Goal: Complete application form

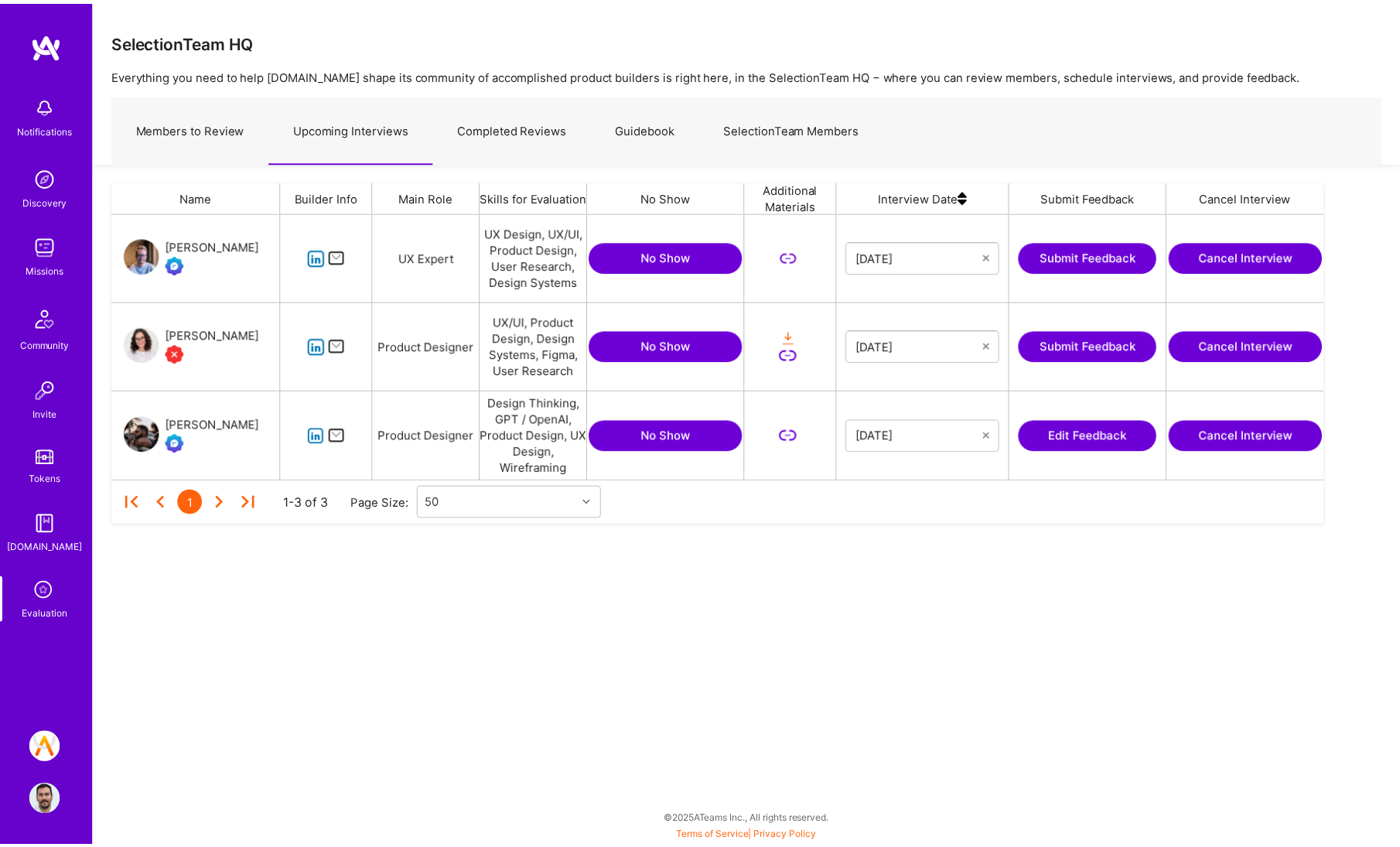
scroll to position [12, 12]
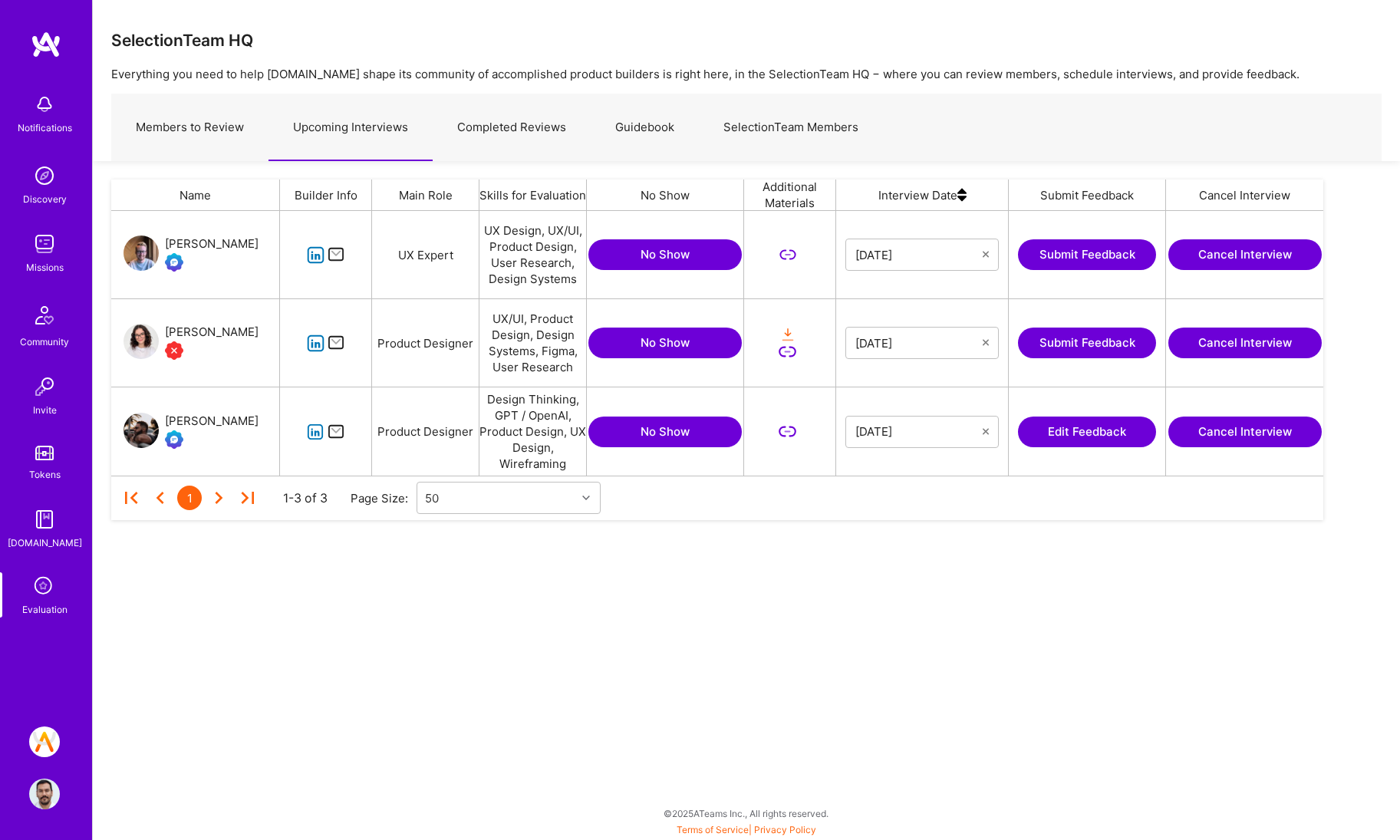
click at [482, 132] on link "Completed Reviews" at bounding box center [511, 127] width 158 height 67
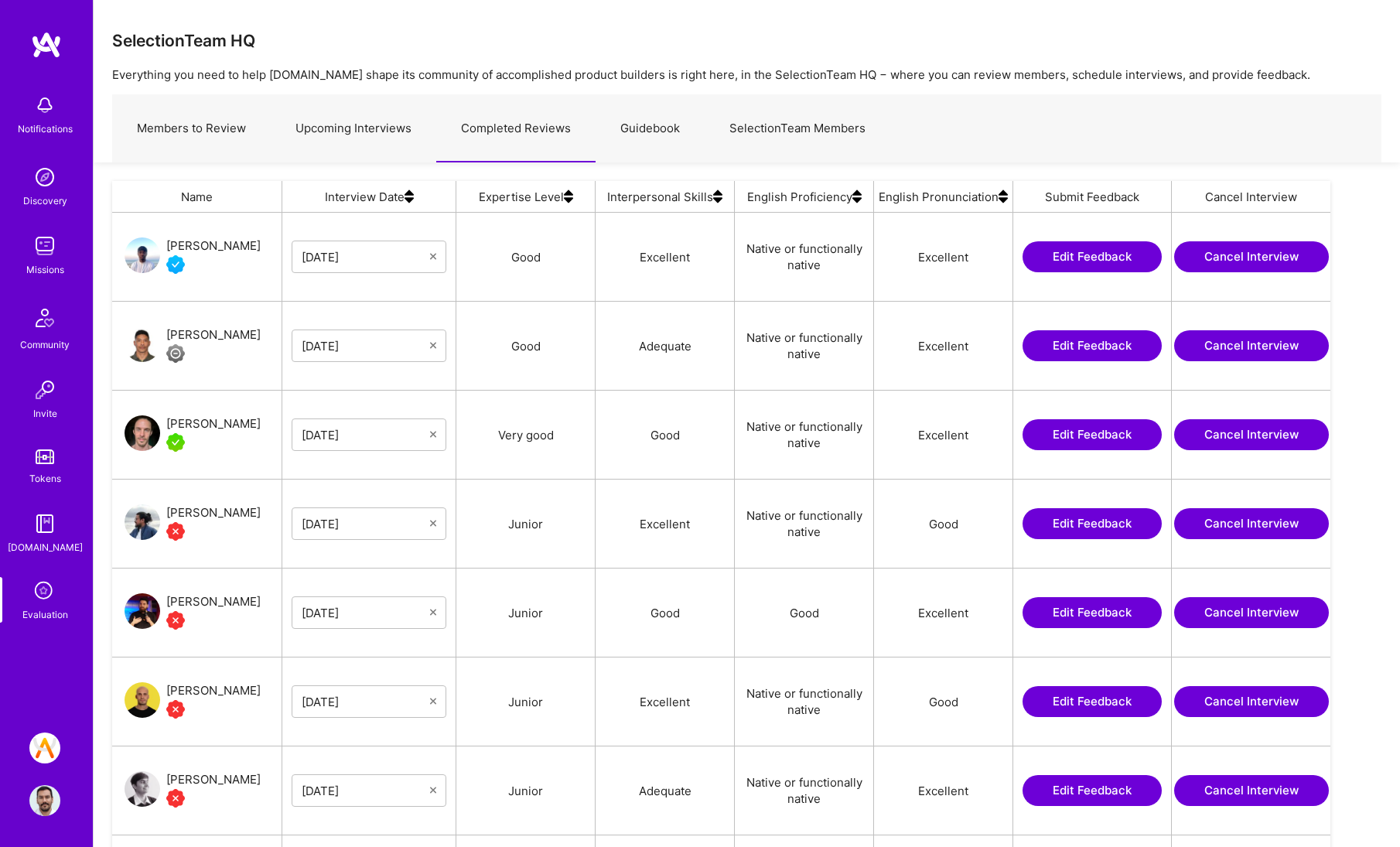
click at [411, 135] on link "Upcoming Interviews" at bounding box center [354, 129] width 166 height 68
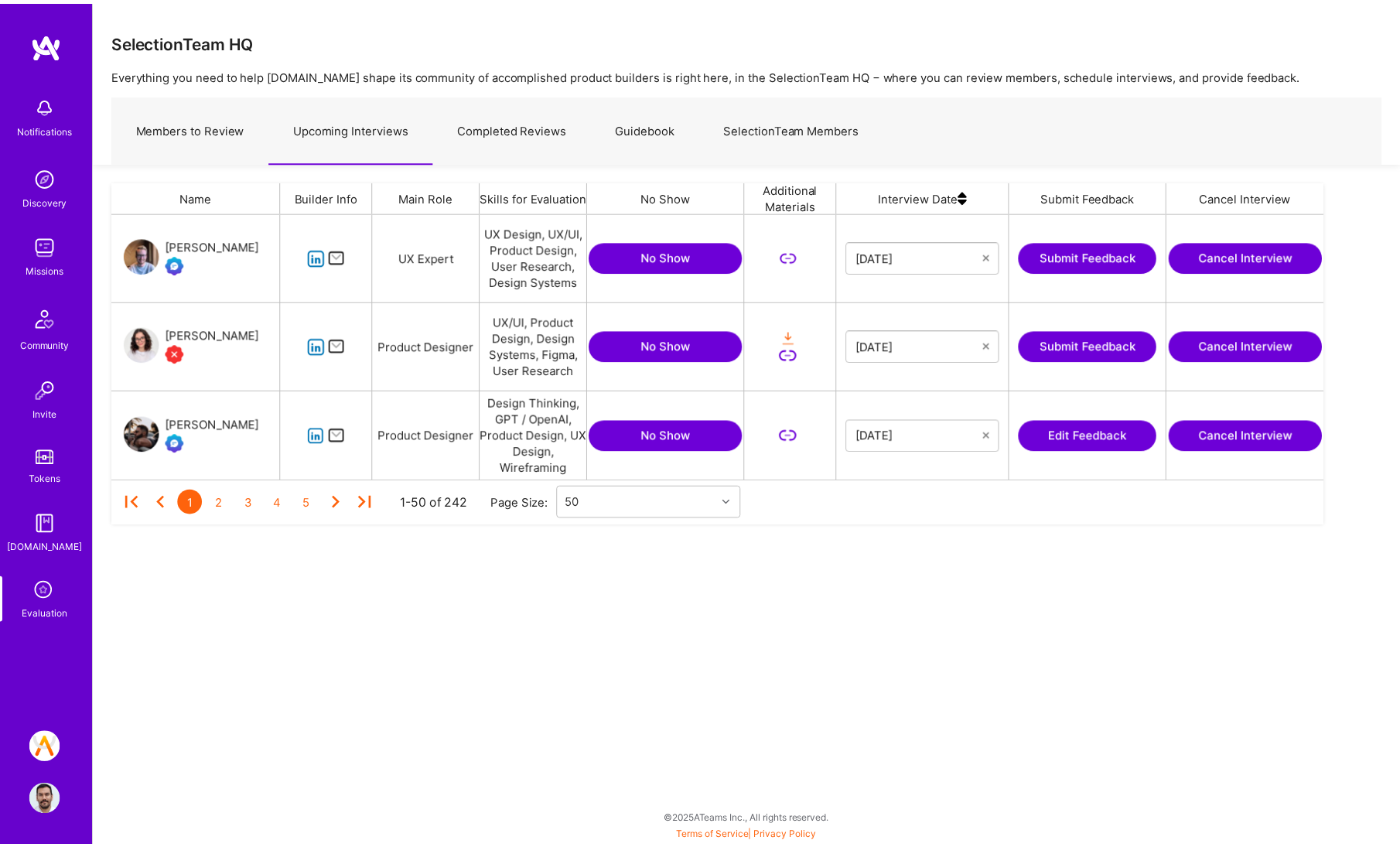
scroll to position [255, 1210]
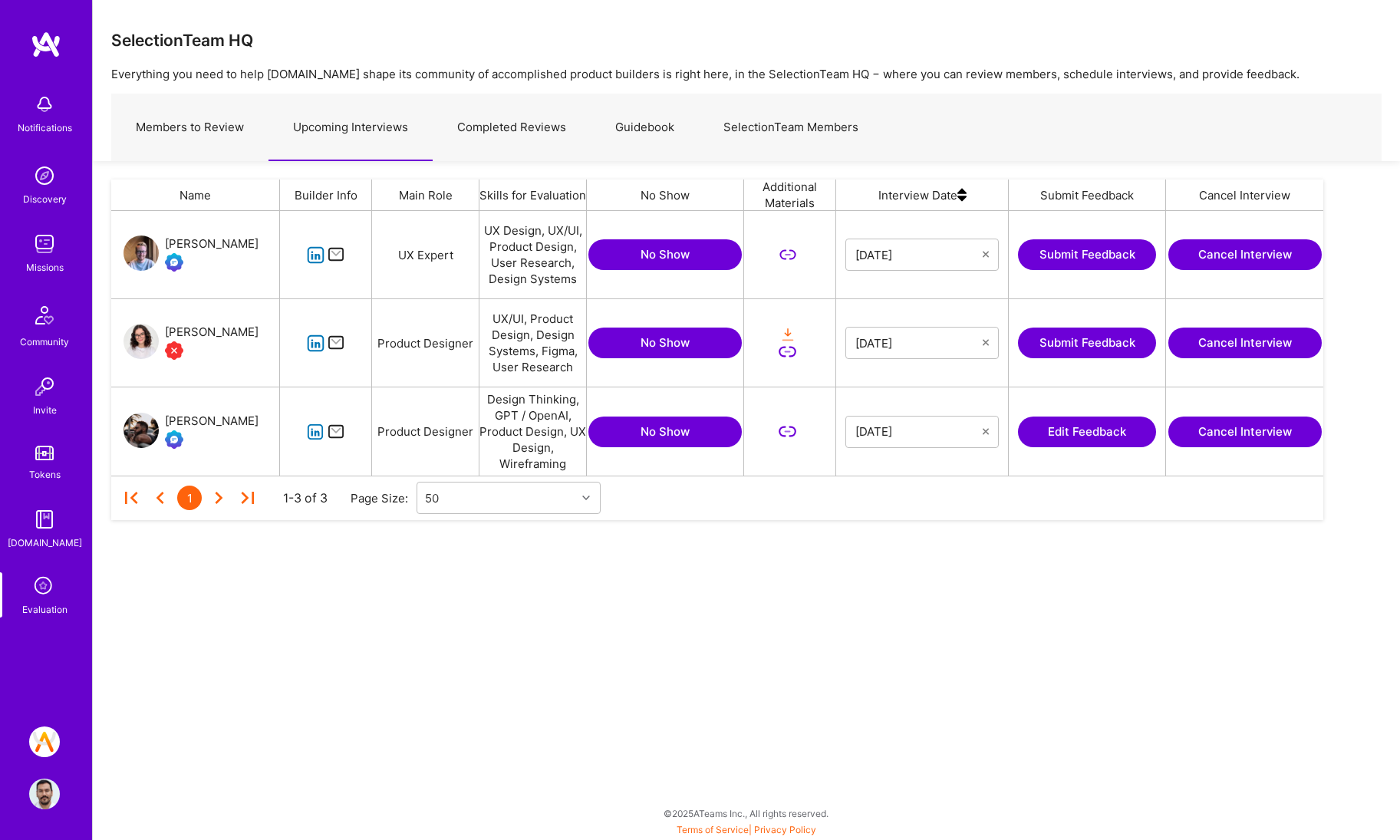
click at [482, 130] on link "Completed Reviews" at bounding box center [511, 127] width 158 height 67
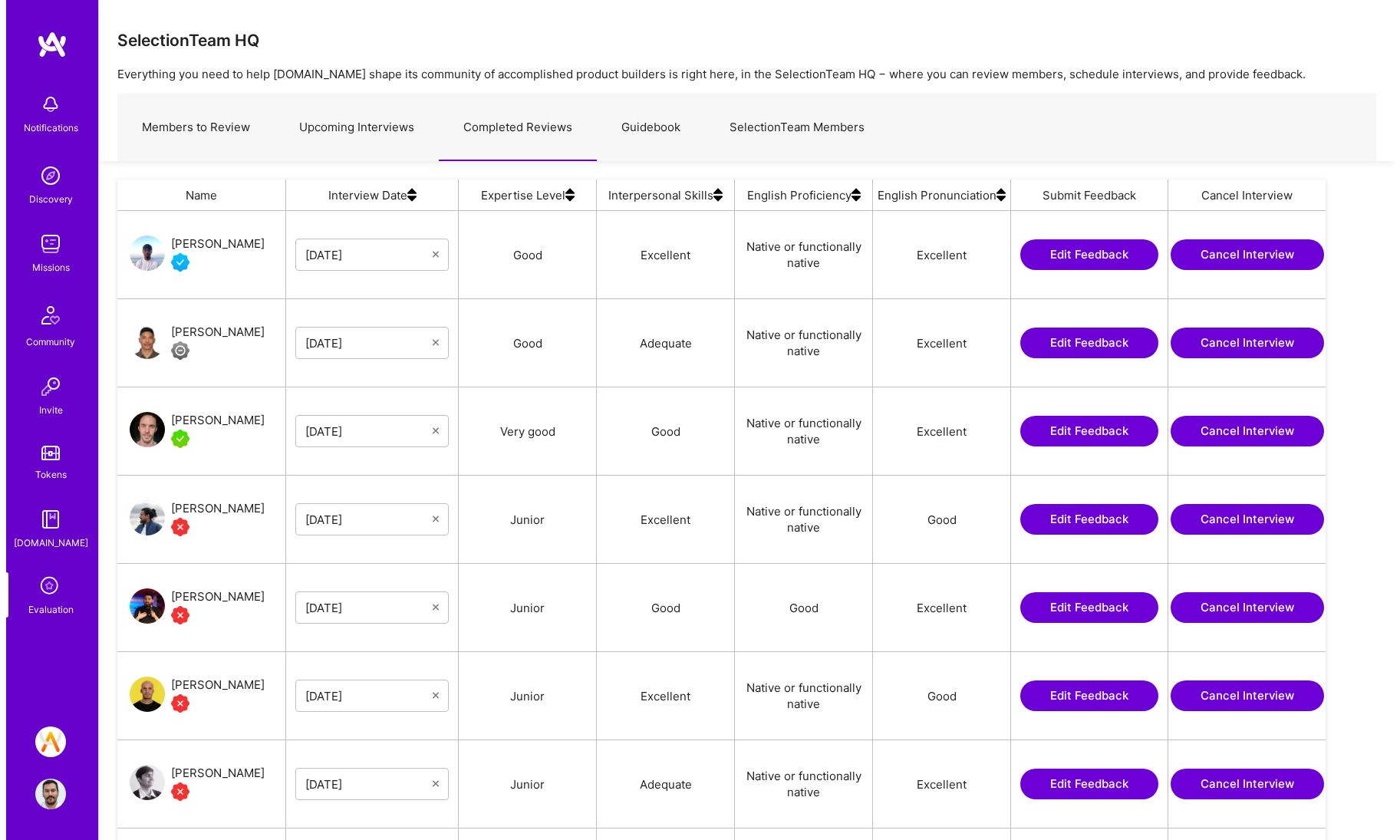
scroll to position [668, 1196]
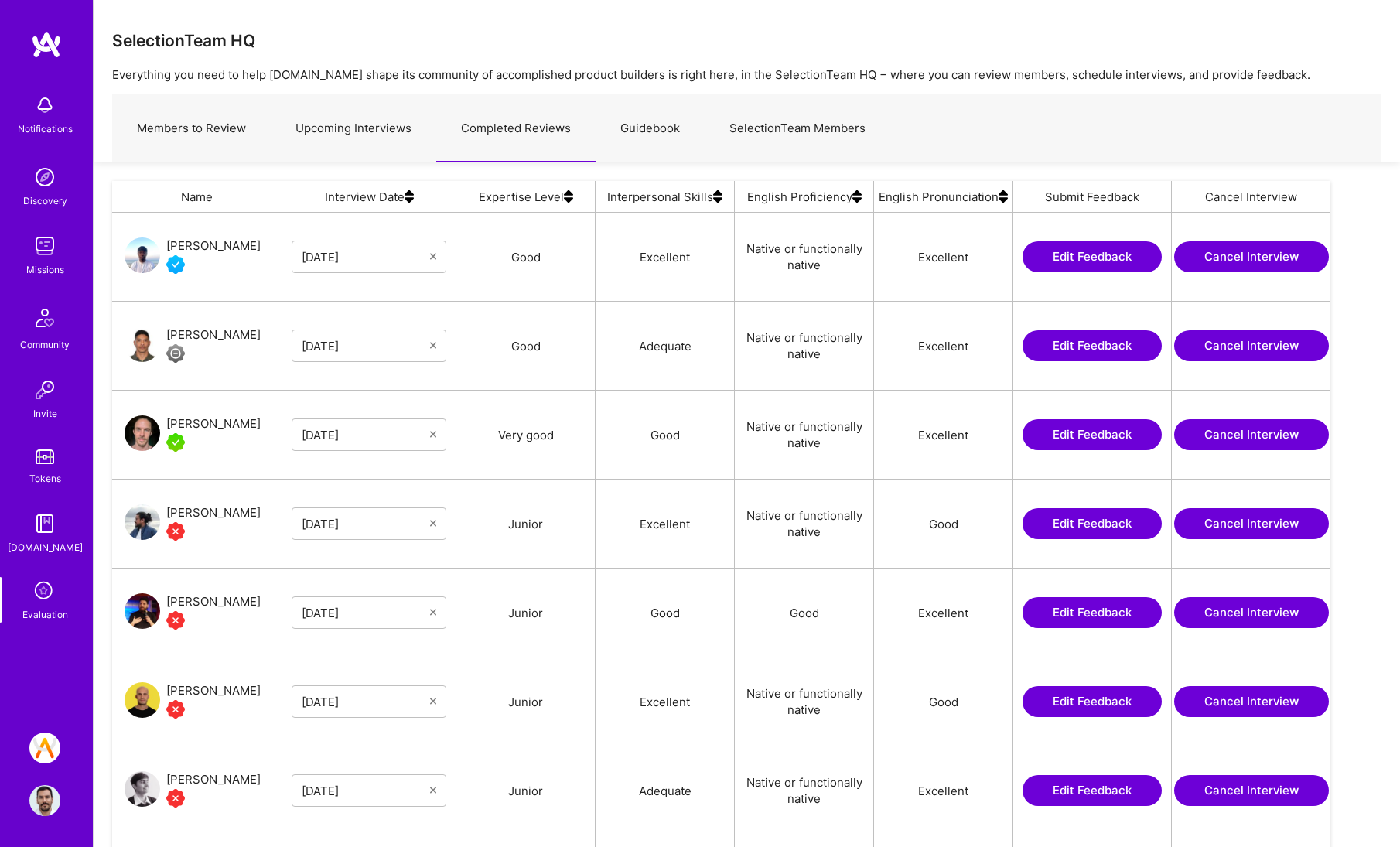
click at [354, 135] on link "Upcoming Interviews" at bounding box center [354, 129] width 166 height 68
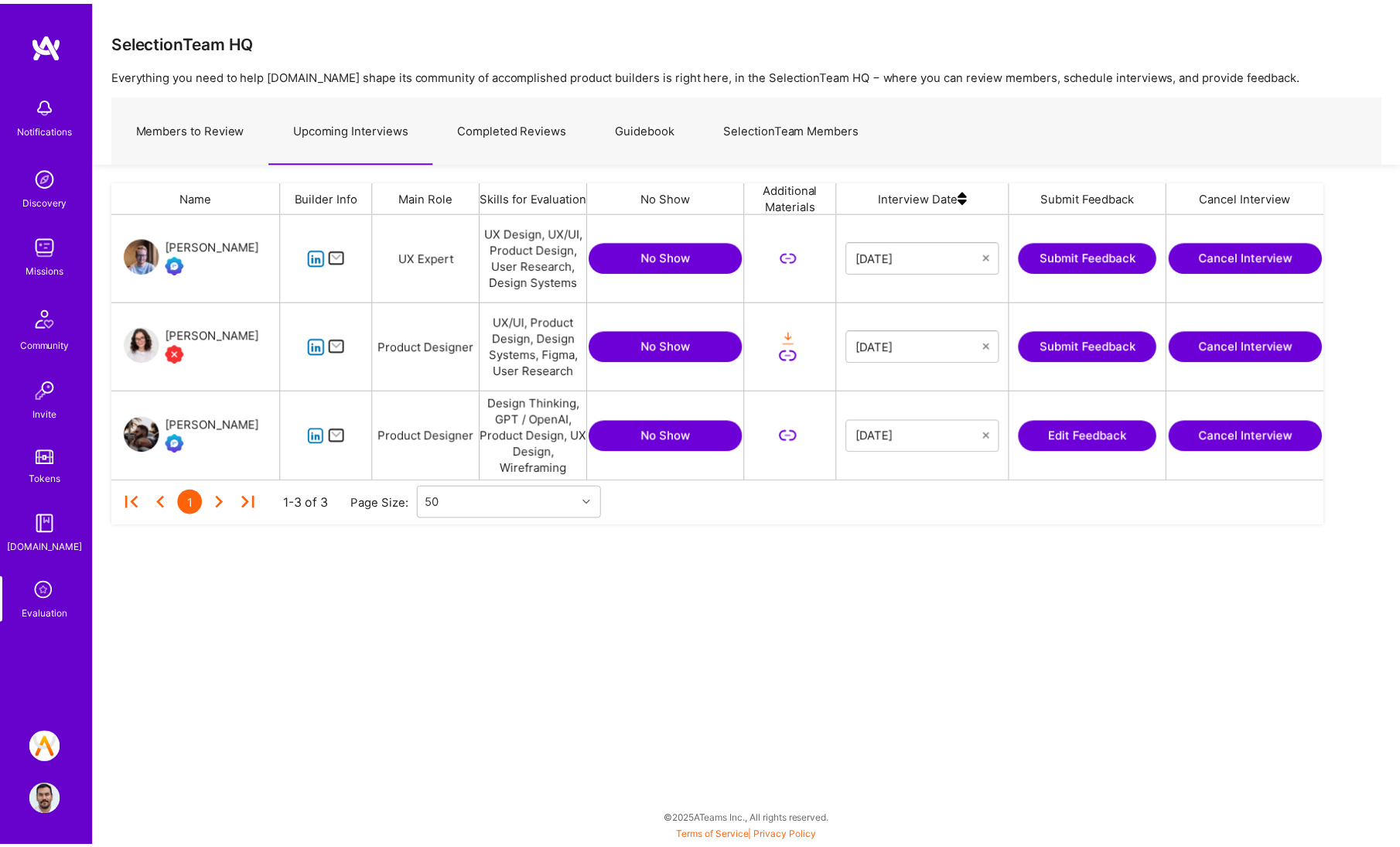
scroll to position [255, 1210]
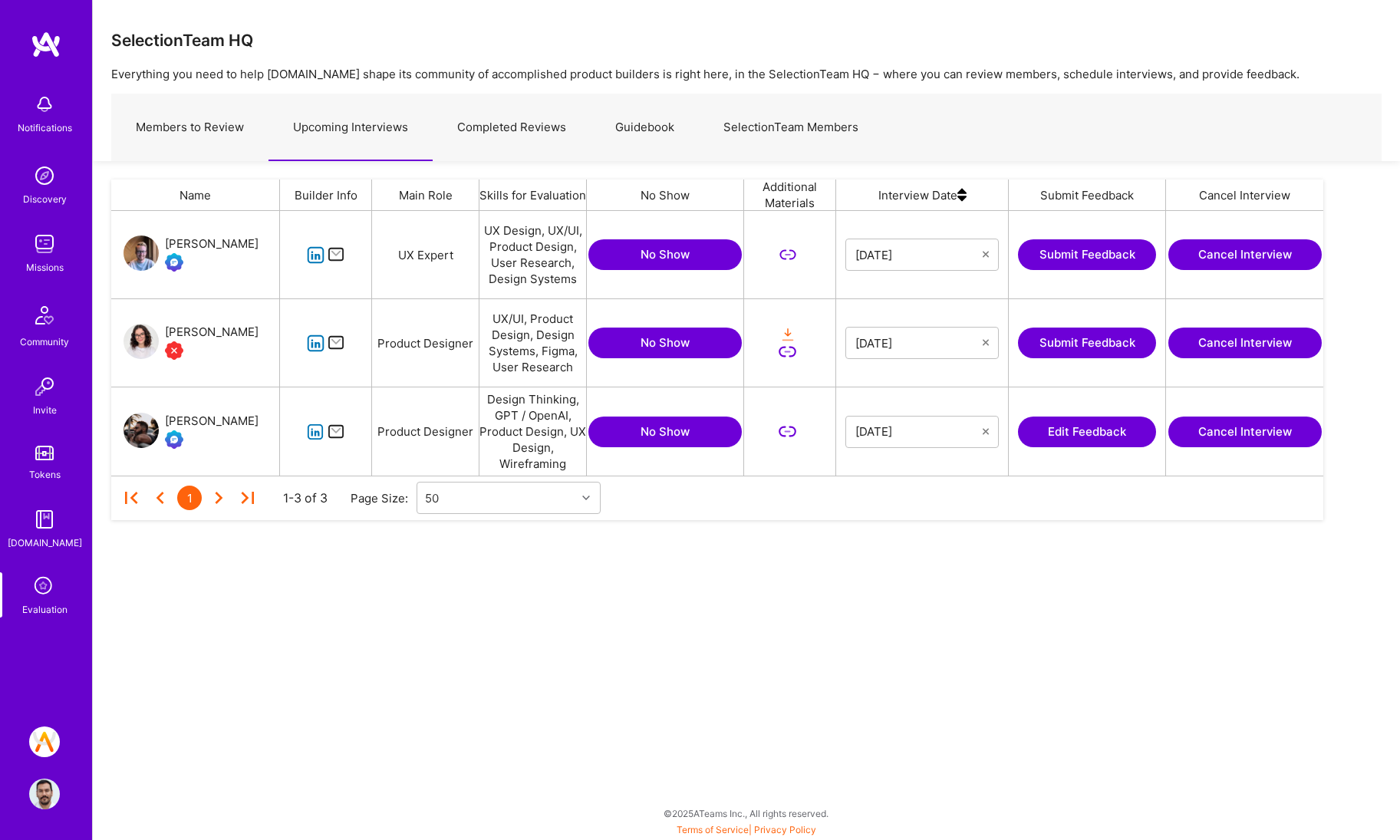
click at [545, 124] on link "Completed Reviews" at bounding box center [511, 127] width 158 height 67
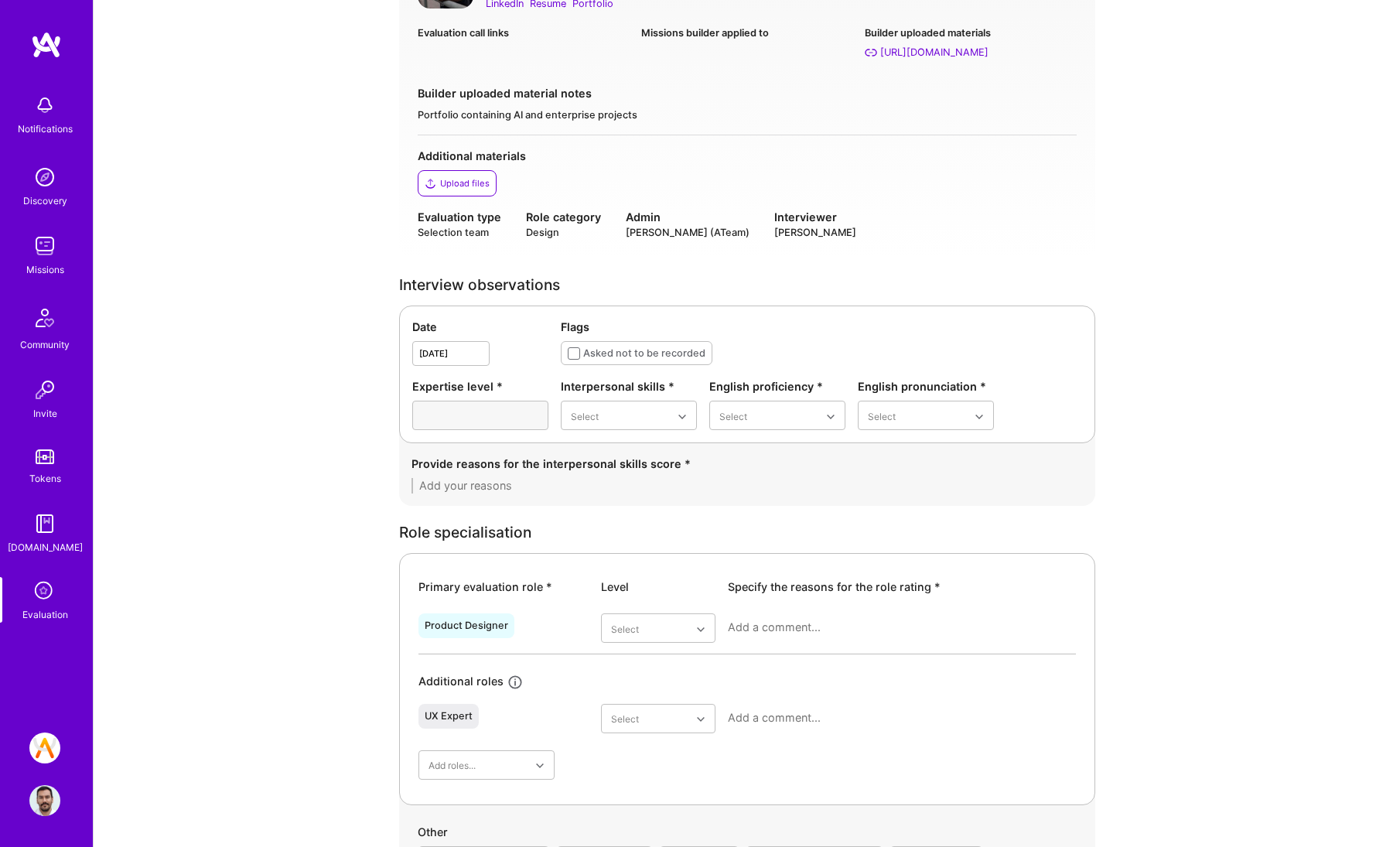
scroll to position [296, 0]
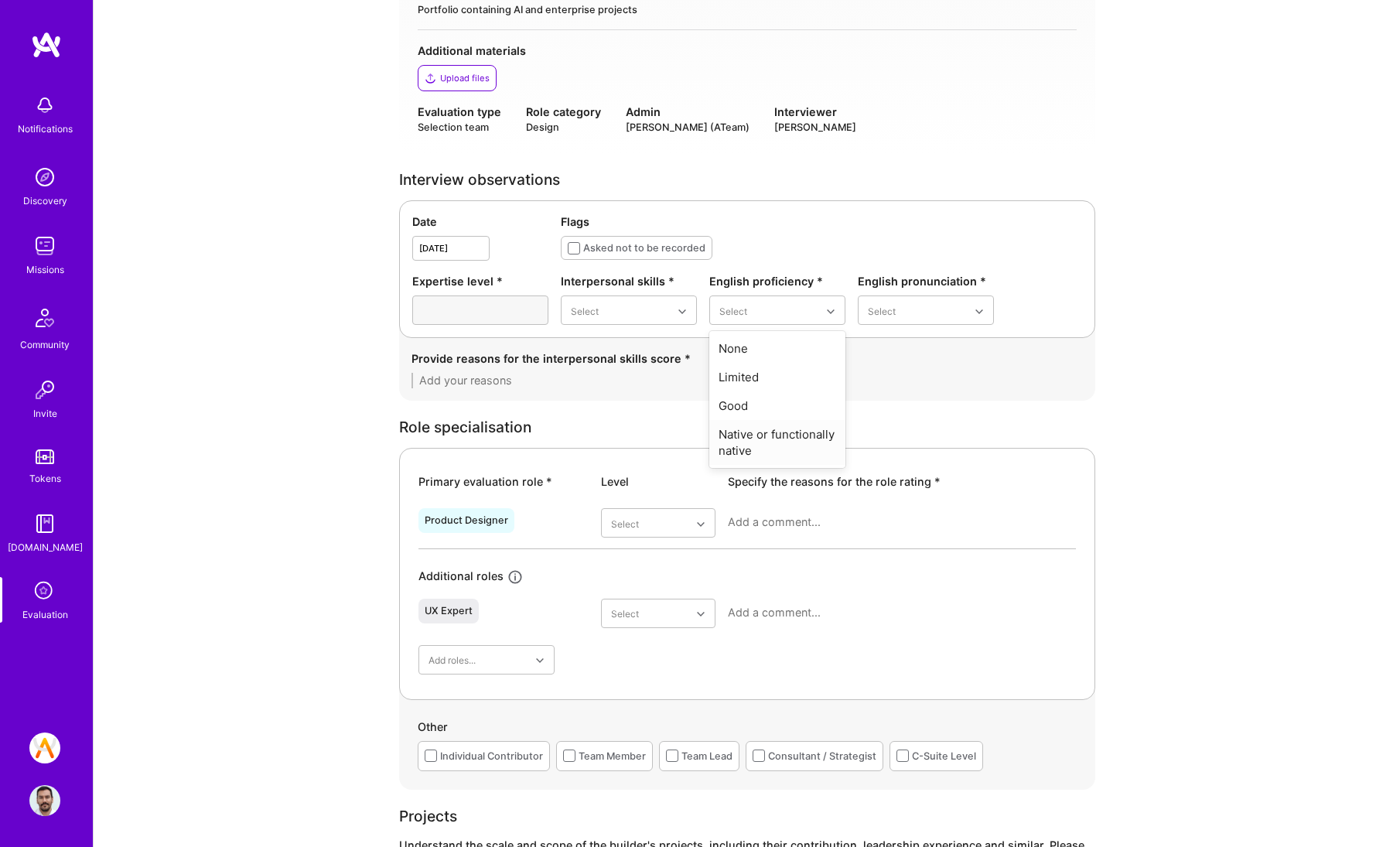
click at [822, 432] on div "Native or functionally native" at bounding box center [777, 442] width 136 height 44
click at [909, 429] on div "Excellent" at bounding box center [925, 434] width 136 height 29
drag, startPoint x: 614, startPoint y: 458, endPoint x: 630, endPoint y: 436, distance: 27.2
click at [614, 457] on div "Excellent" at bounding box center [629, 462] width 136 height 29
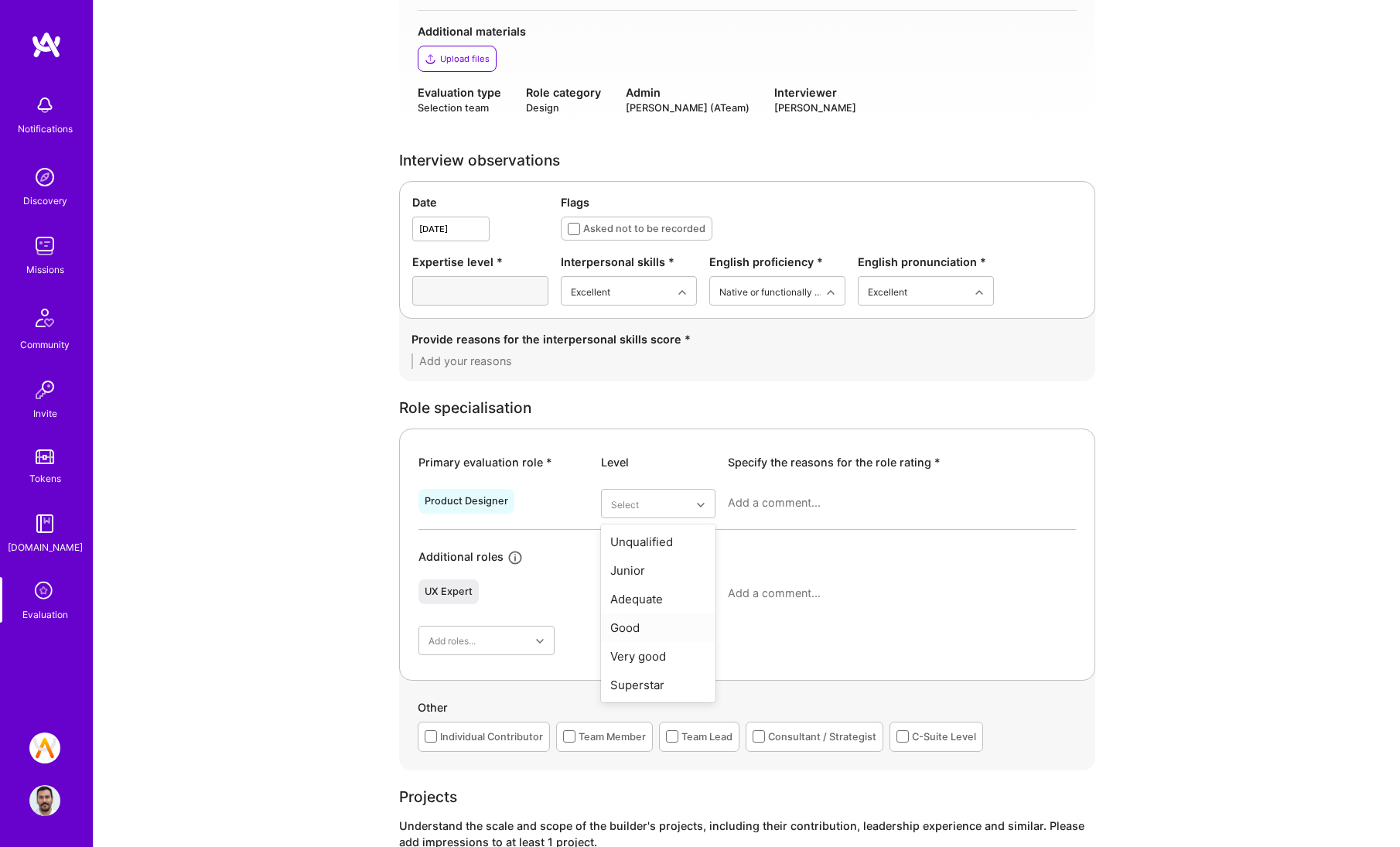
click at [647, 629] on div "Good" at bounding box center [658, 627] width 115 height 29
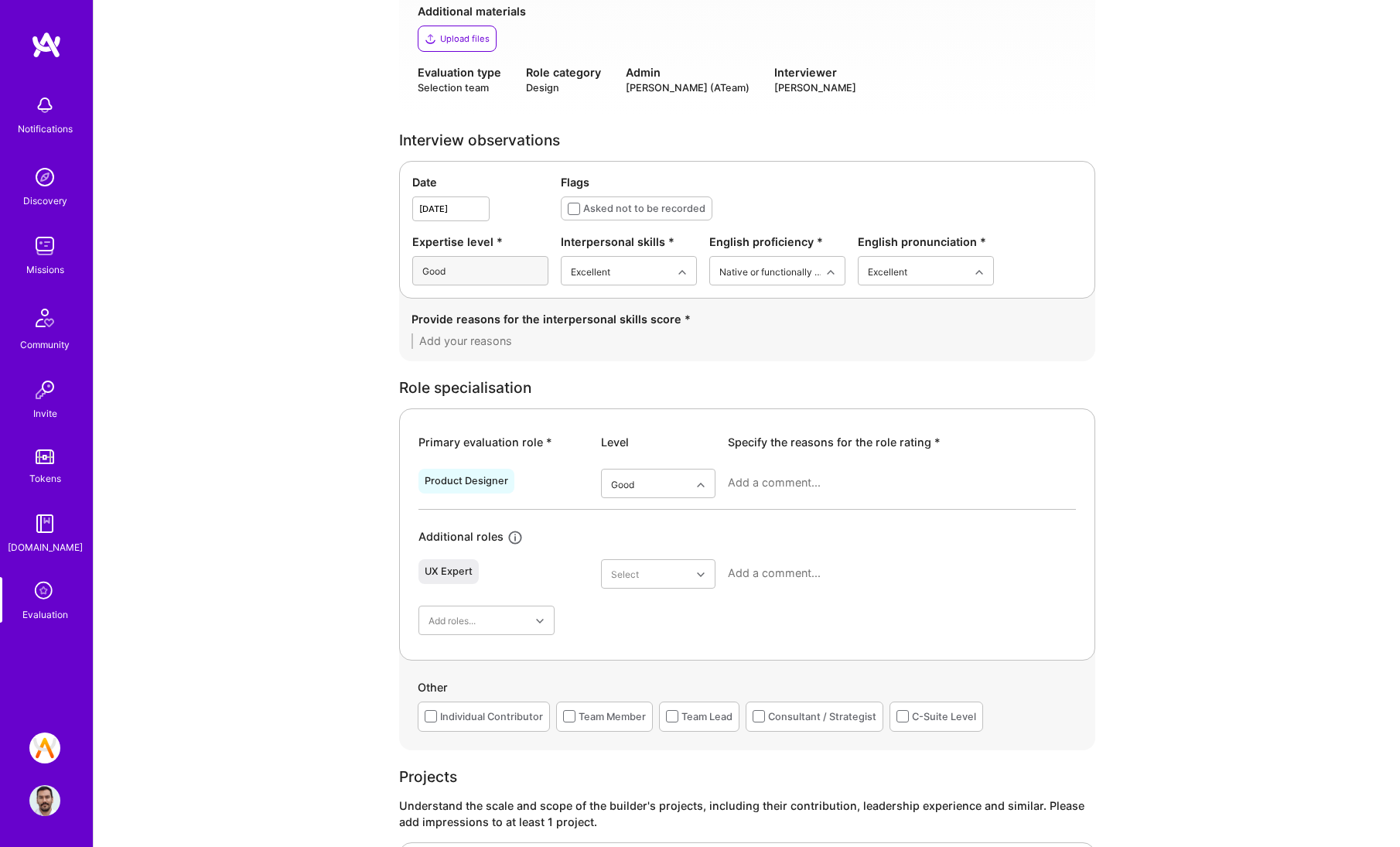
scroll to position [522, 0]
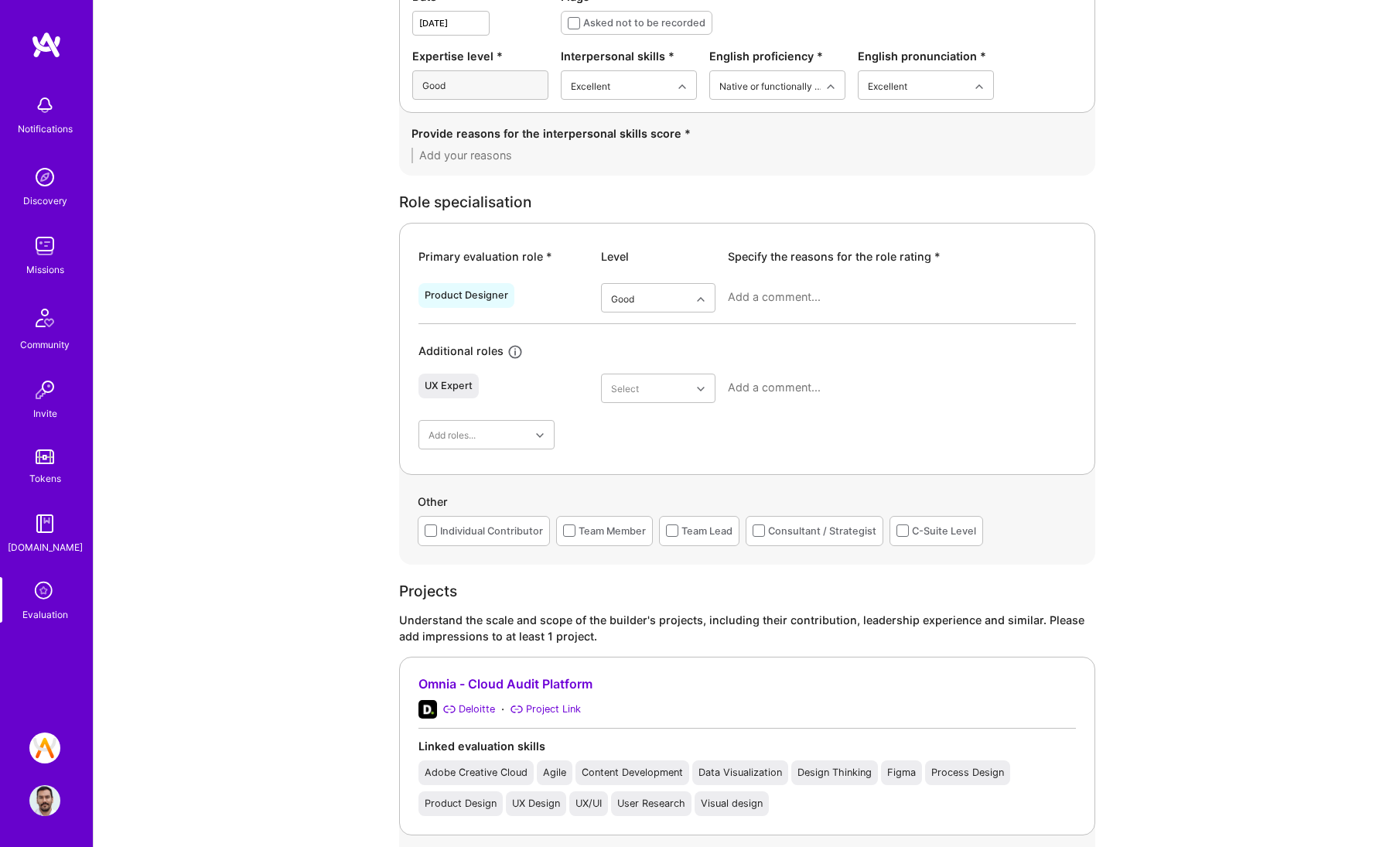
click at [519, 523] on div "Individual Contributor" at bounding box center [491, 531] width 103 height 16
click at [582, 533] on div "Team Member" at bounding box center [612, 531] width 68 height 16
click at [742, 535] on div "Individual Contributor Team Member Team Lead Consultant / Strategist C-Suite Le…" at bounding box center [747, 531] width 659 height 30
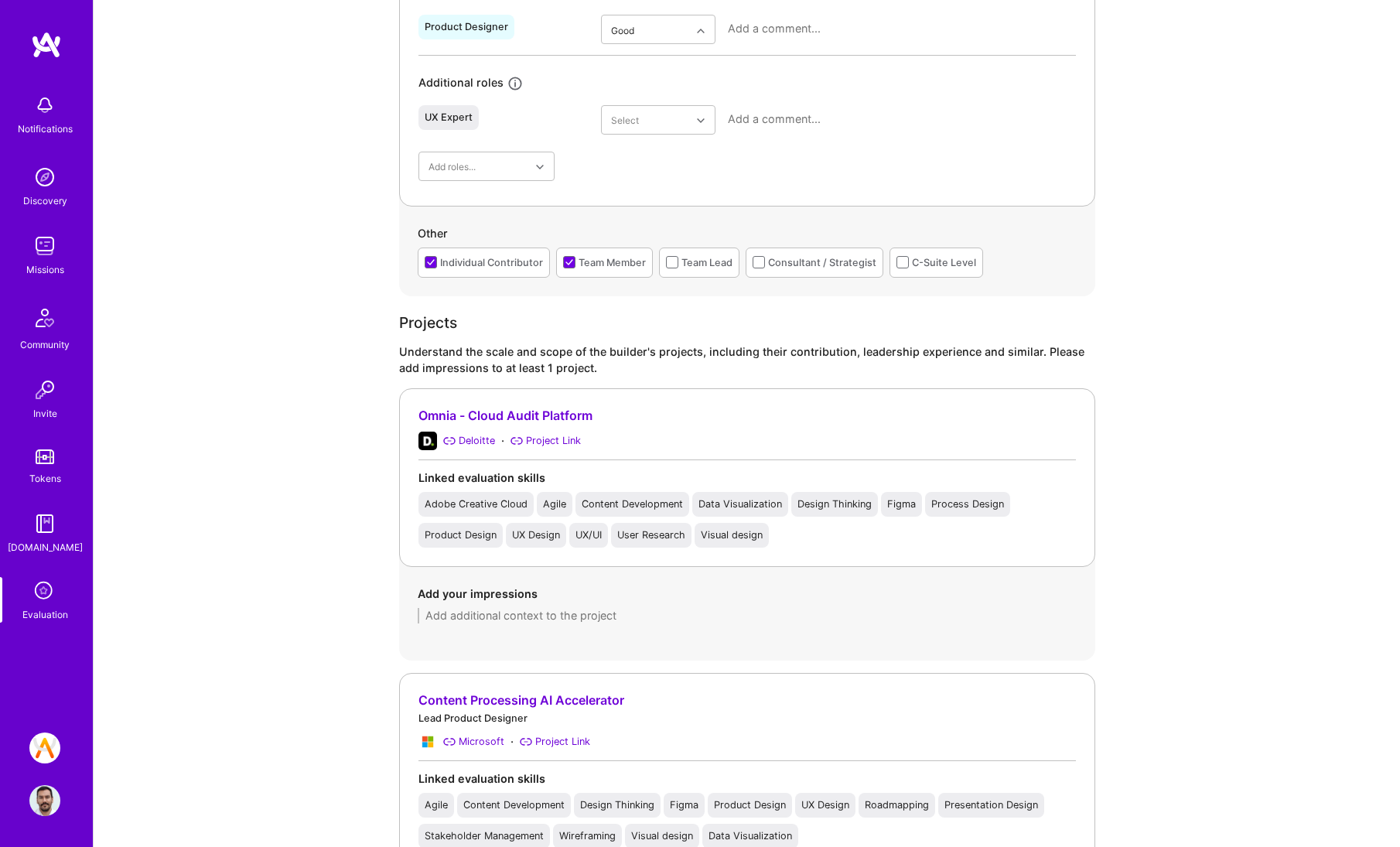
click at [691, 270] on div "Team Lead" at bounding box center [700, 262] width 81 height 30
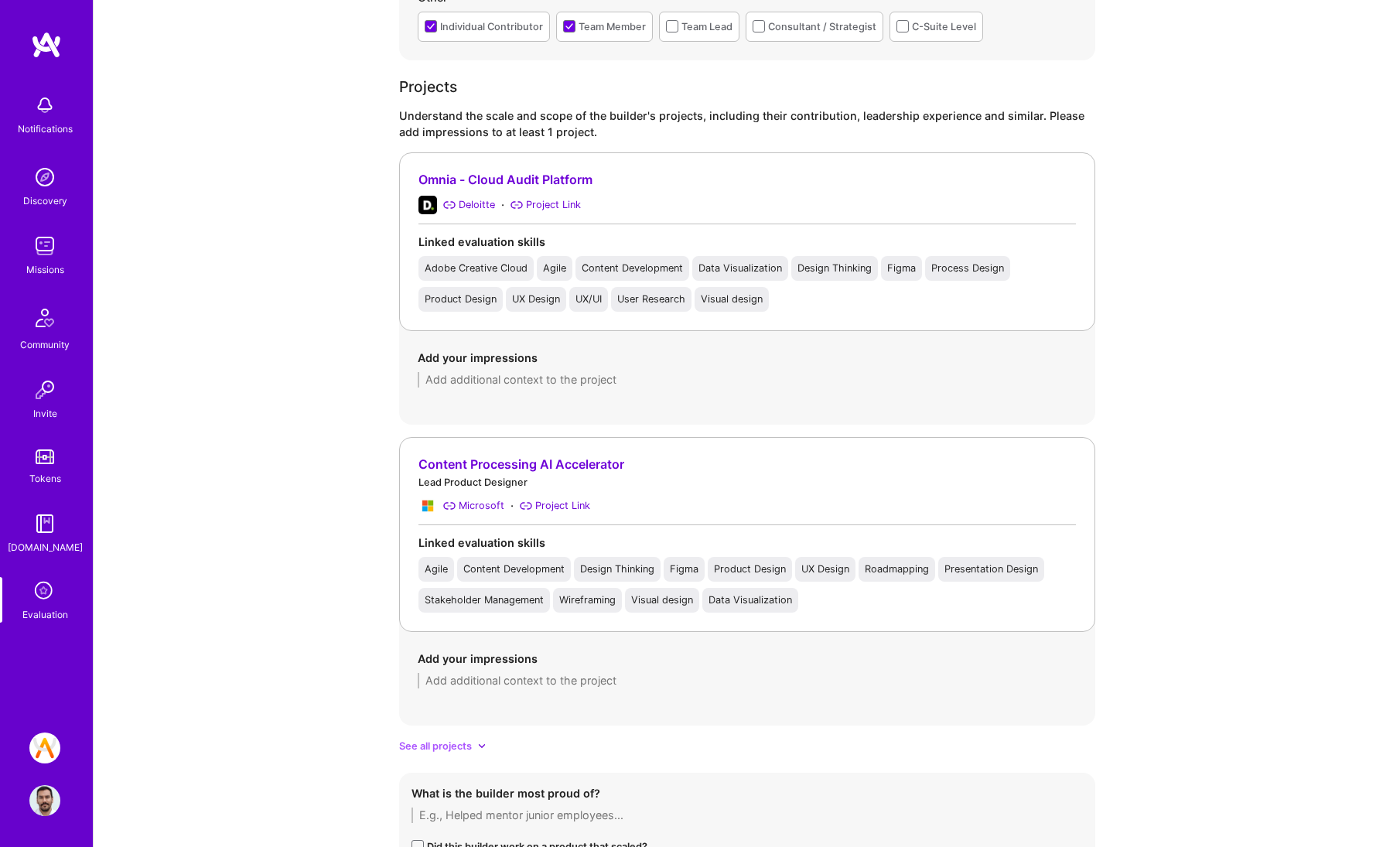
click at [503, 683] on textarea at bounding box center [747, 681] width 659 height 16
paste textarea "David contributed to projects focused on enhancing product usability and aligni…"
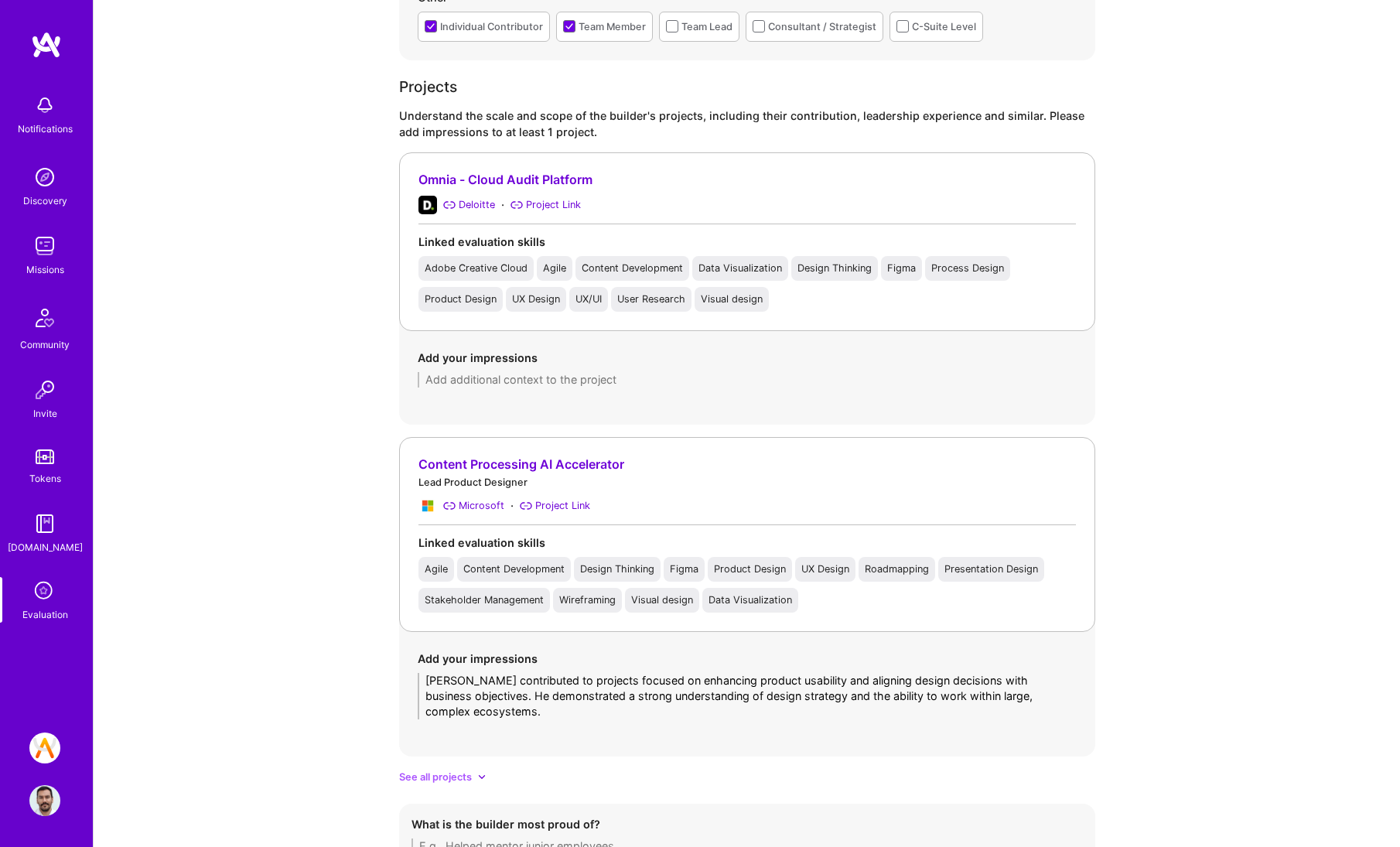
type textarea "David contributed to projects focused on enhancing product usability and aligni…"
click at [480, 777] on icon at bounding box center [481, 776] width 7 height 7
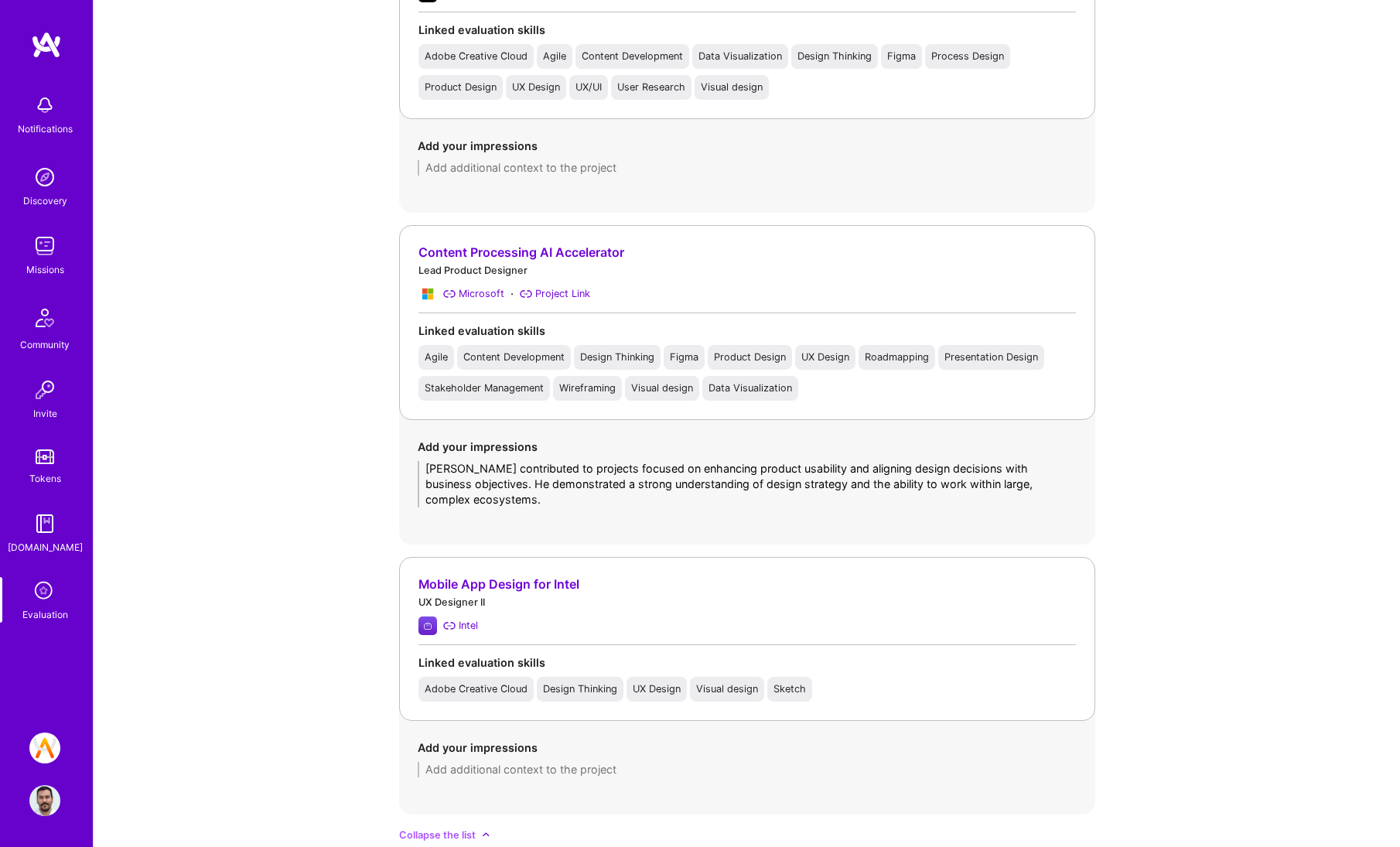
scroll to position [1368, 0]
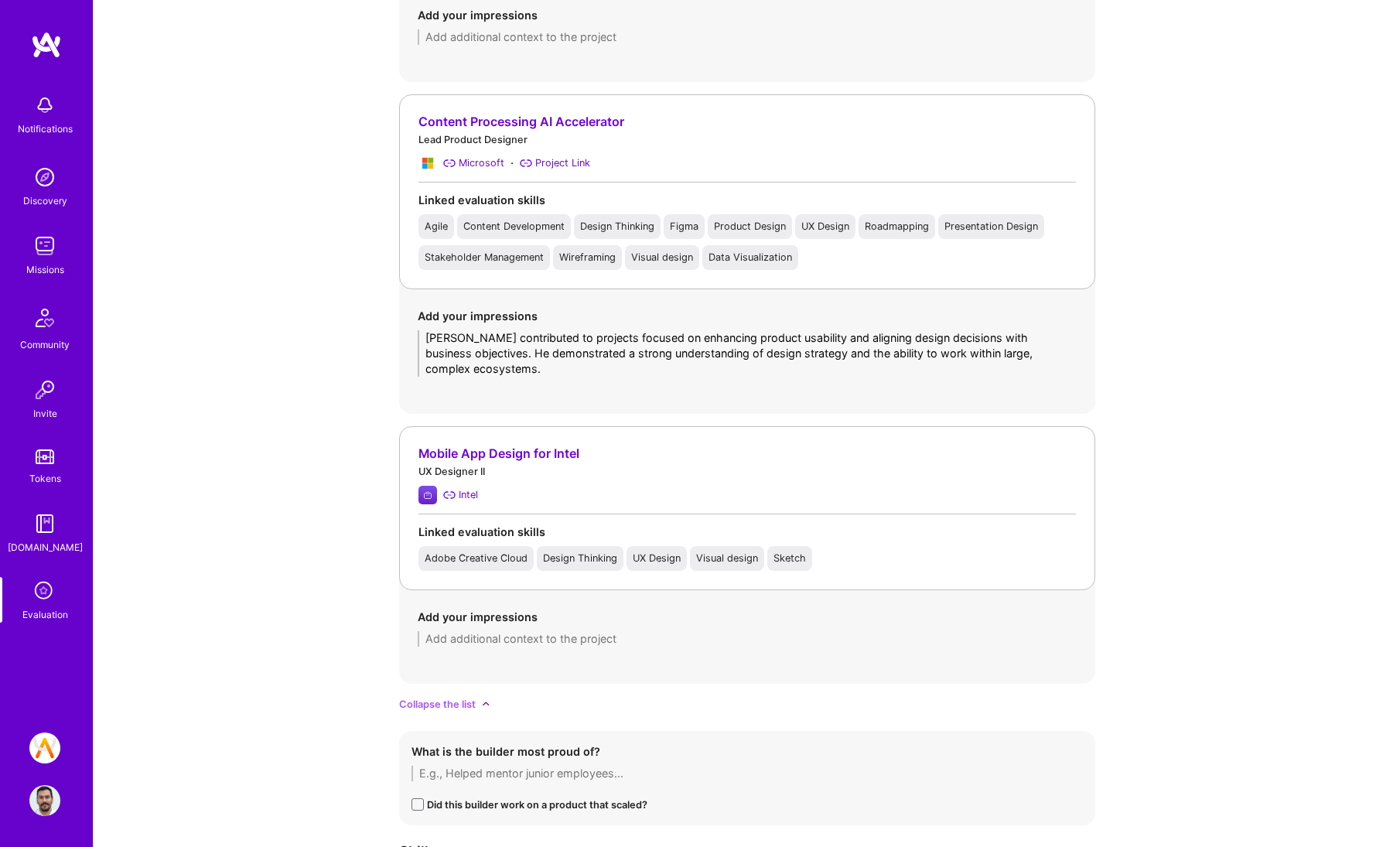
click at [551, 631] on textarea at bounding box center [747, 639] width 659 height 16
paste textarea "David was involved in creating design solutions that integrated well with cutti…"
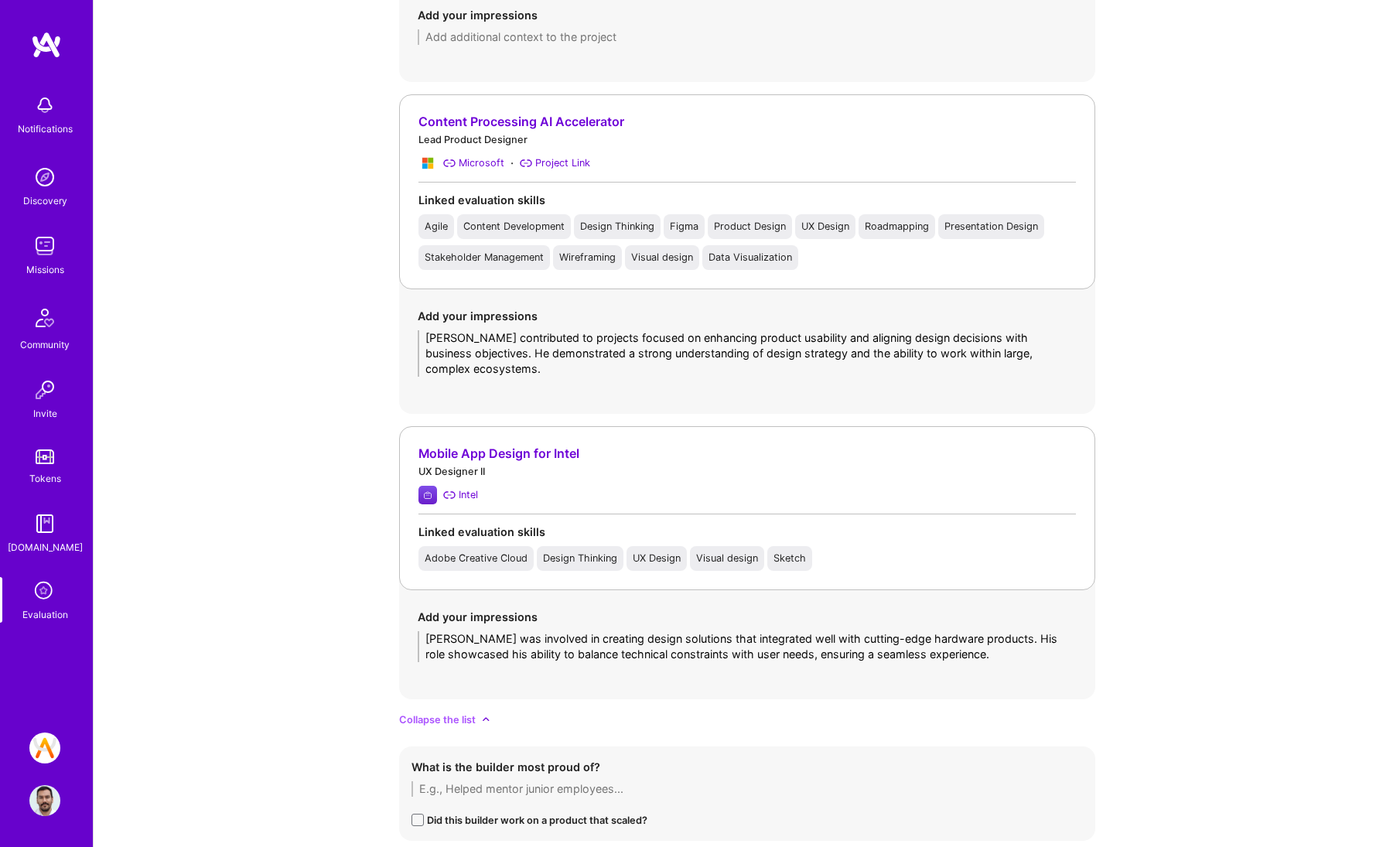
scroll to position [930, 0]
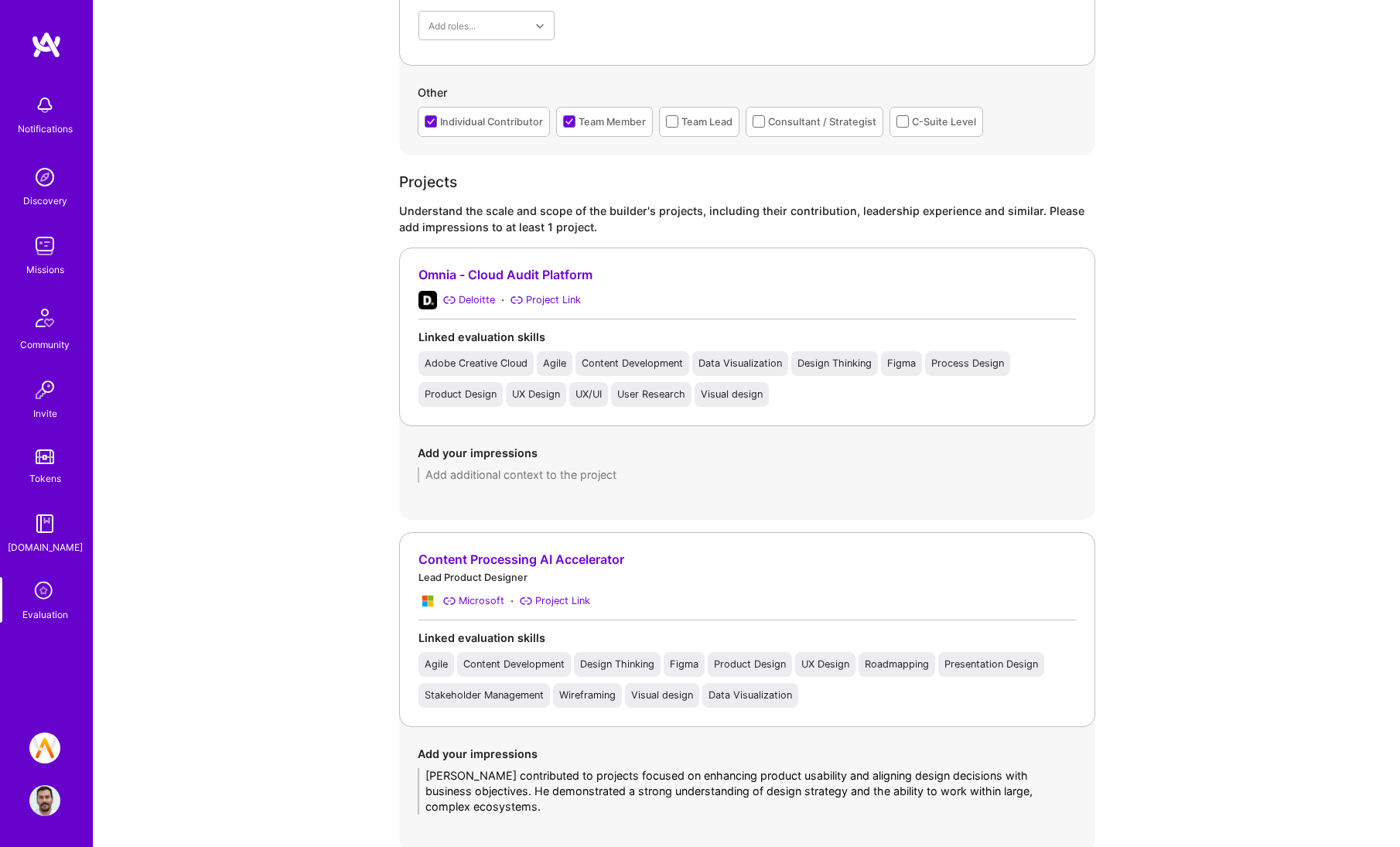
type textarea "David was involved in creating design solutions that integrated well with cutti…"
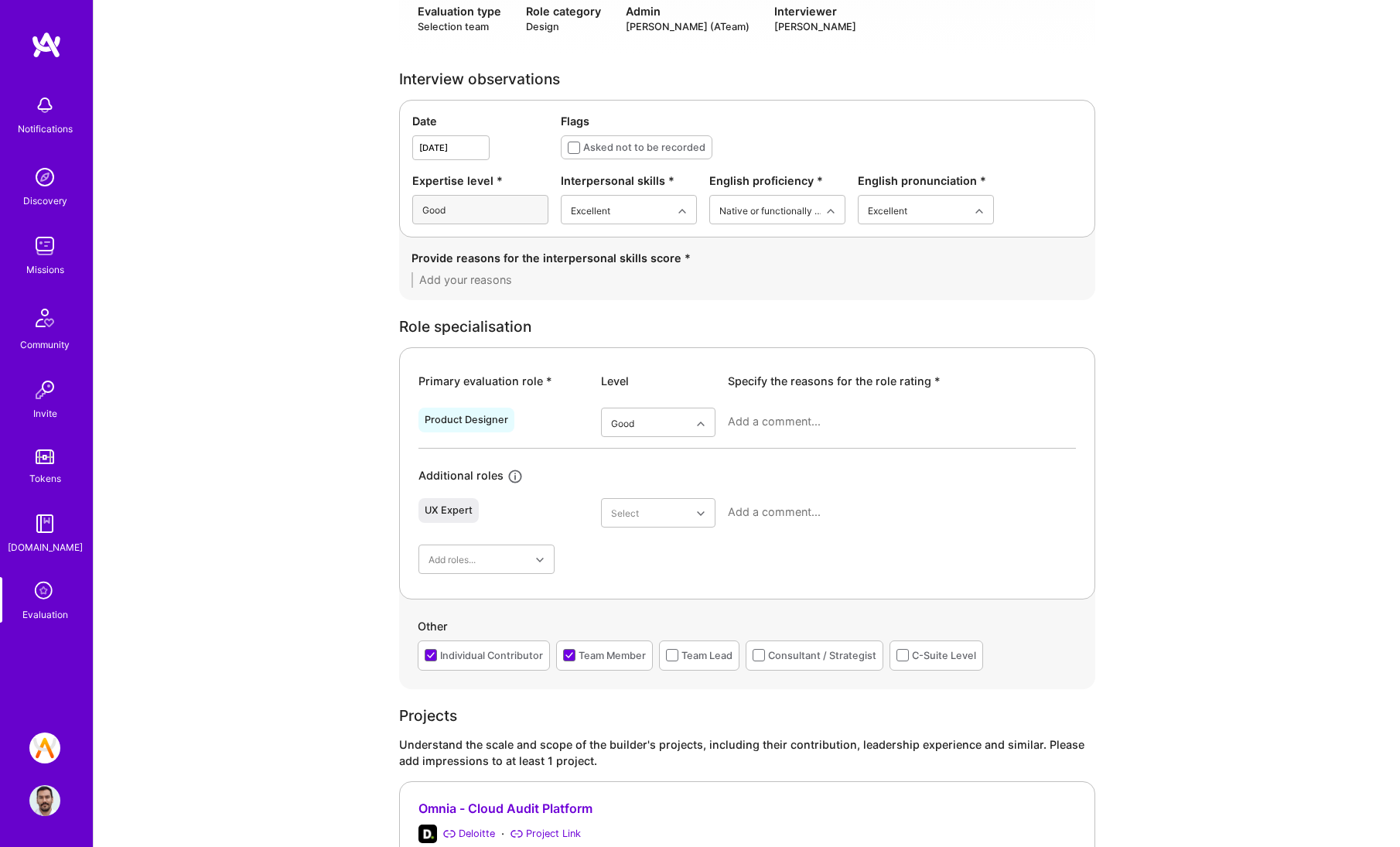
scroll to position [377, 0]
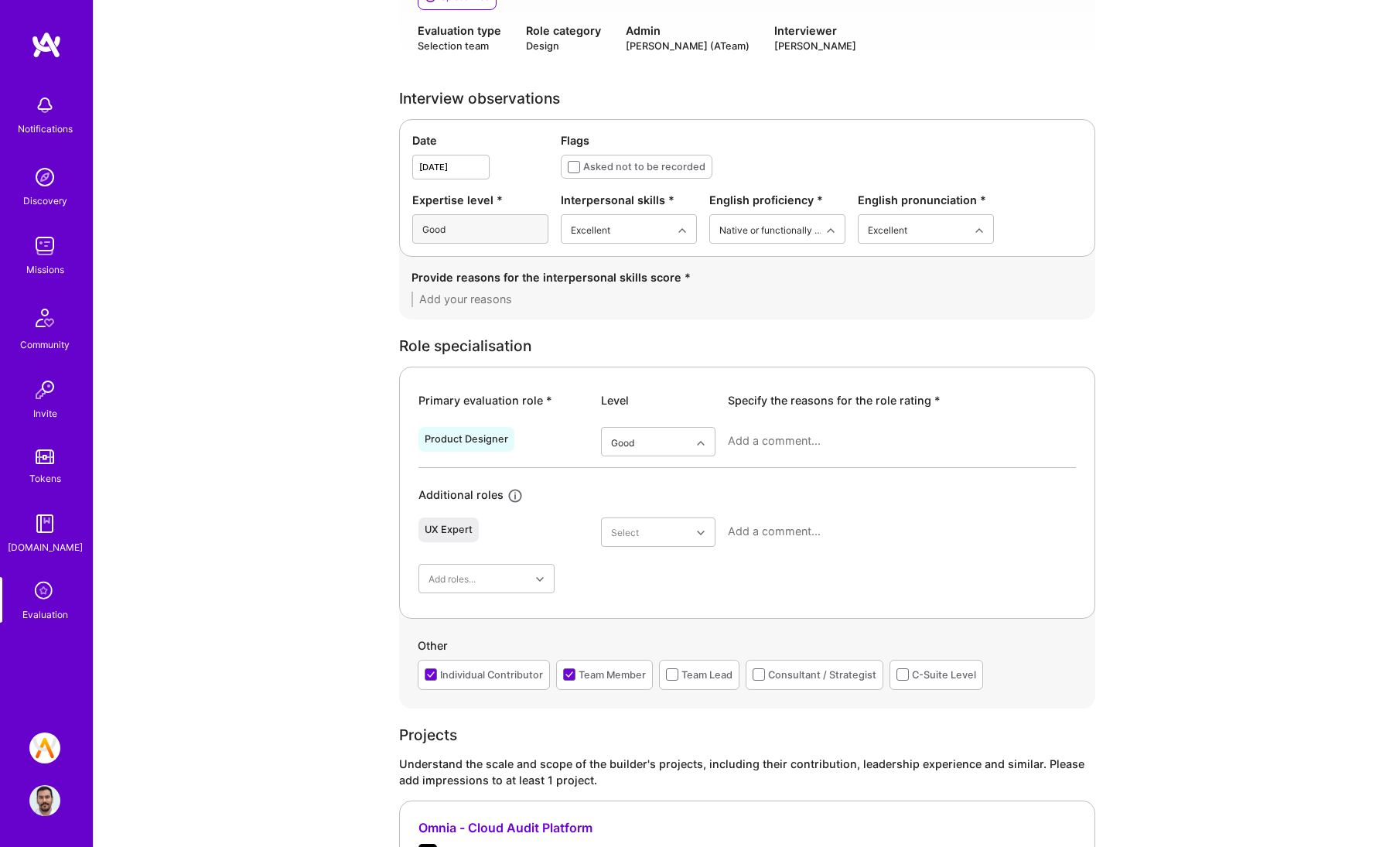
click at [802, 430] on div at bounding box center [901, 447] width 348 height 40
click at [801, 435] on textarea at bounding box center [901, 441] width 348 height 16
paste textarea "David is a good product designer with a strong grasp of design strategy and exe…"
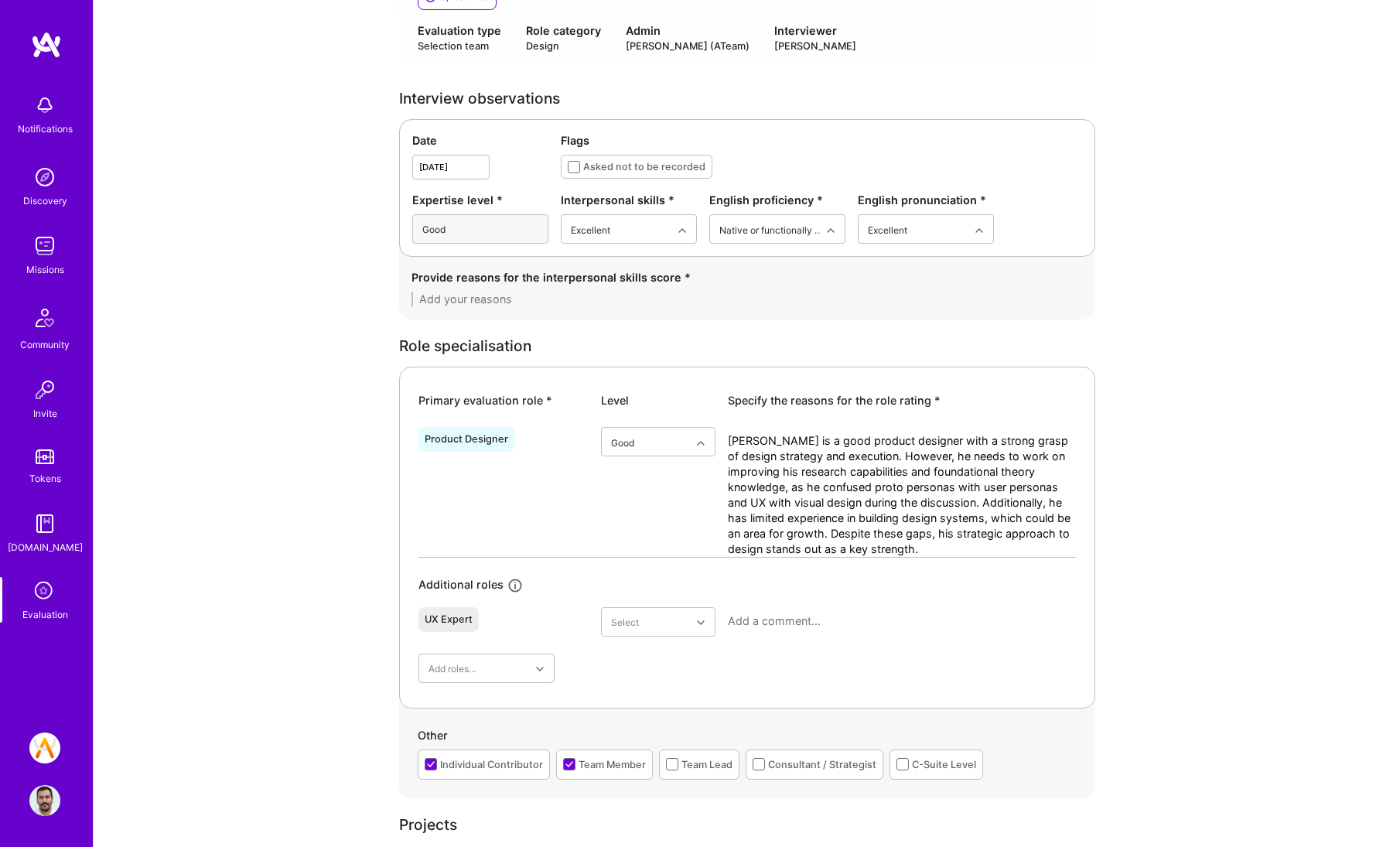
scroll to position [0, 0]
type textarea "David is a good product designer with a strong grasp of design strategy and exe…"
click at [611, 292] on textarea at bounding box center [747, 299] width 672 height 16
paste textarea "David demonstrates excellent interpersonal skills and comes across as very lika…"
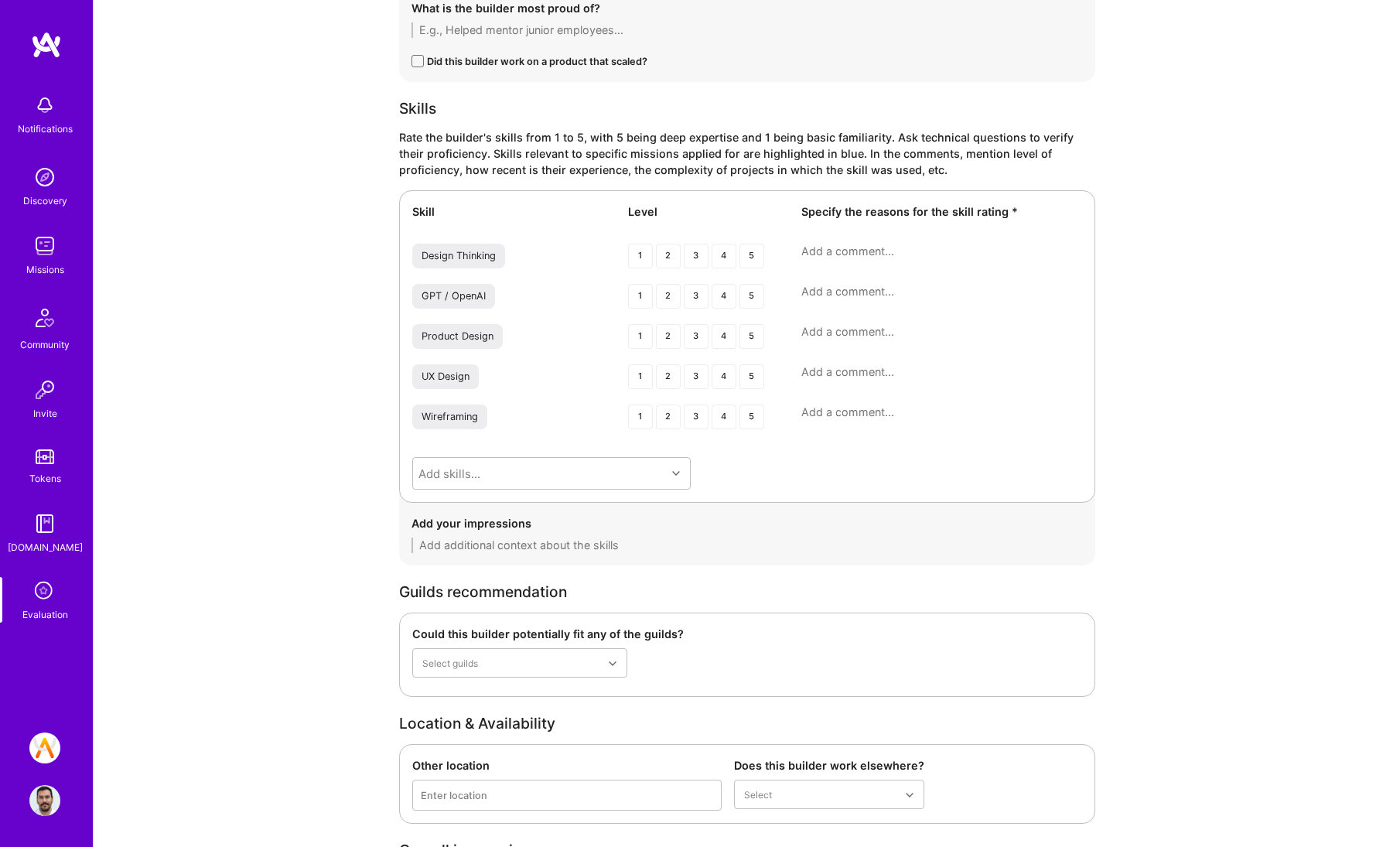
scroll to position [2576, 0]
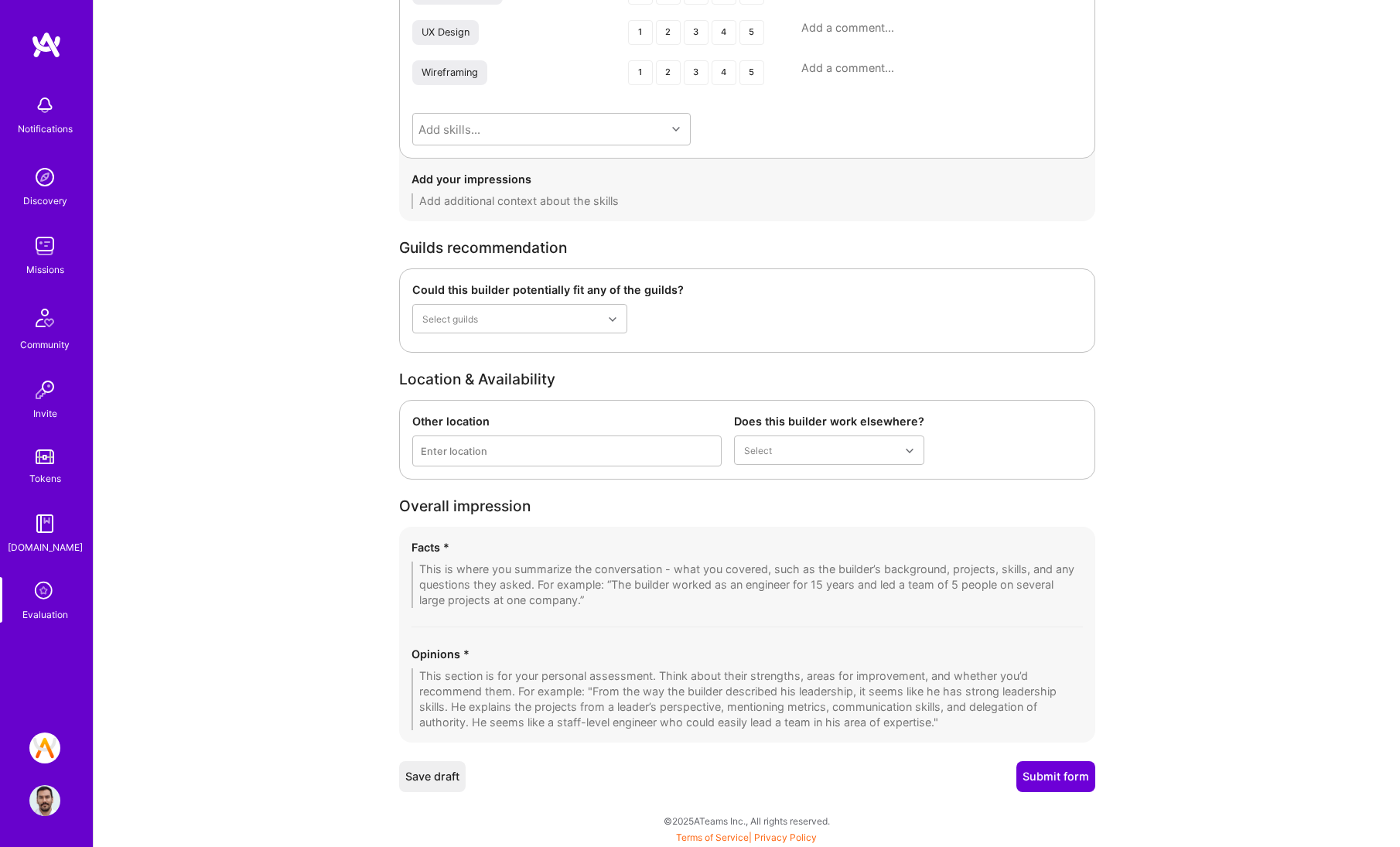
type textarea "David demonstrates excellent interpersonal skills and comes across as very lika…"
click at [586, 560] on div "Facts *" at bounding box center [747, 573] width 672 height 69
click at [586, 572] on textarea at bounding box center [747, 584] width 672 height 46
paste textarea "David brings strong design strategy expertise and experience from high-profile …"
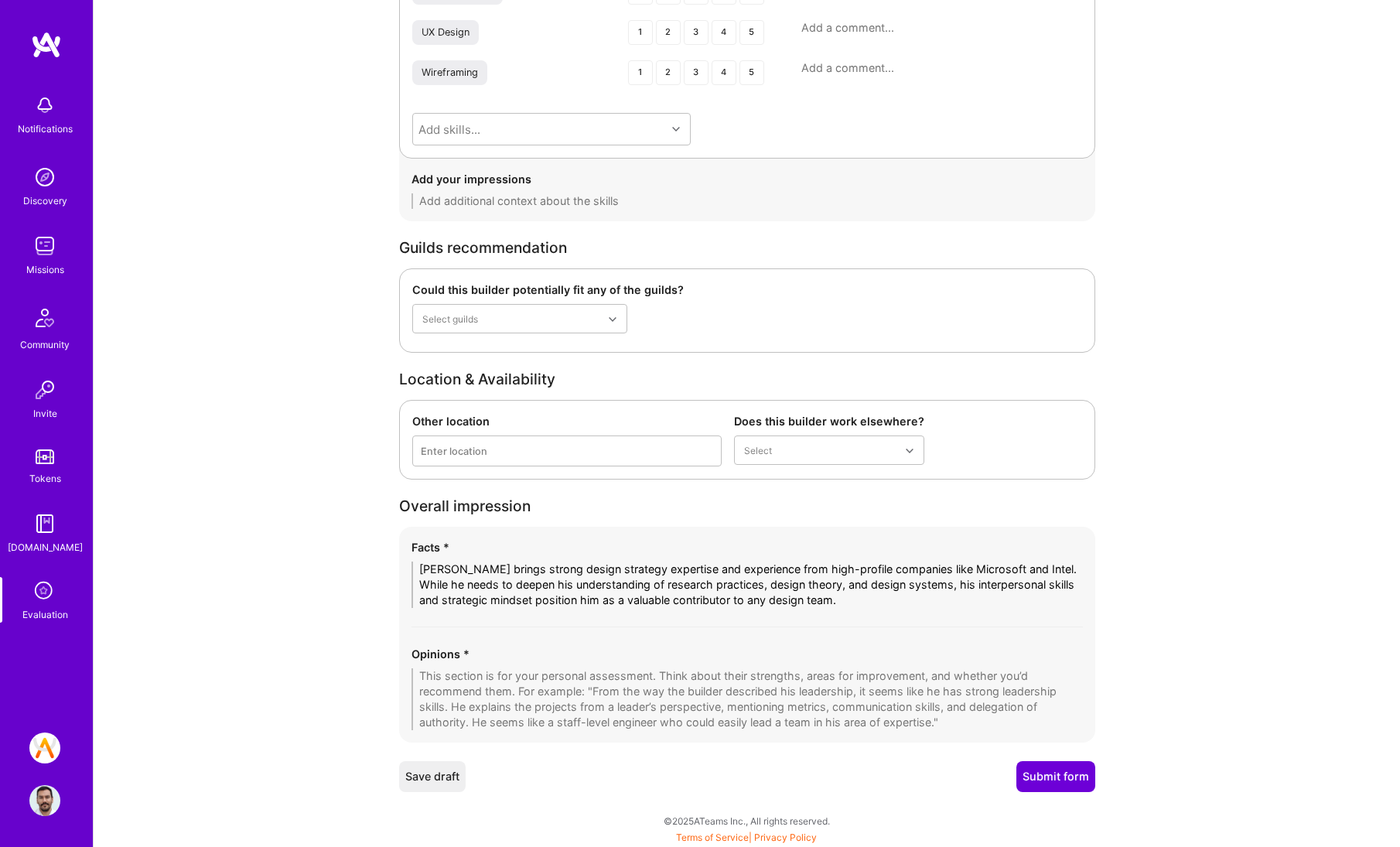
drag, startPoint x: 801, startPoint y: 569, endPoint x: 808, endPoint y: 563, distance: 9.2
click at [801, 569] on textarea "David brings strong design strategy expertise and experience from high-profile …" at bounding box center [747, 584] width 672 height 46
type textarea "David brings strong design strategy expertise and experience from high profile …"
click at [642, 698] on textarea at bounding box center [747, 699] width 672 height 62
paste textarea "David is confident and adaptable, with notable strengths in design strategy and…"
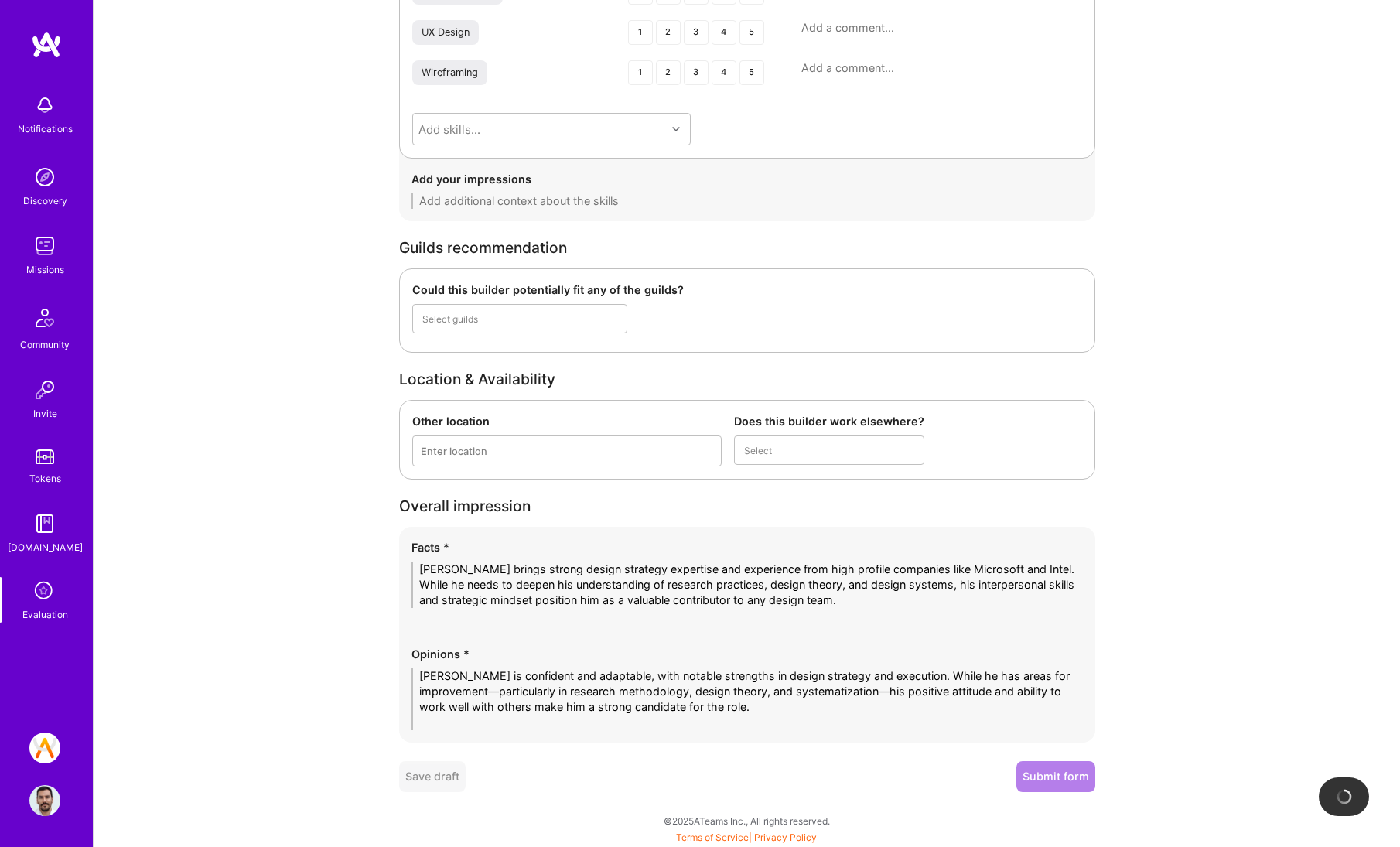
scroll to position [2561, 0]
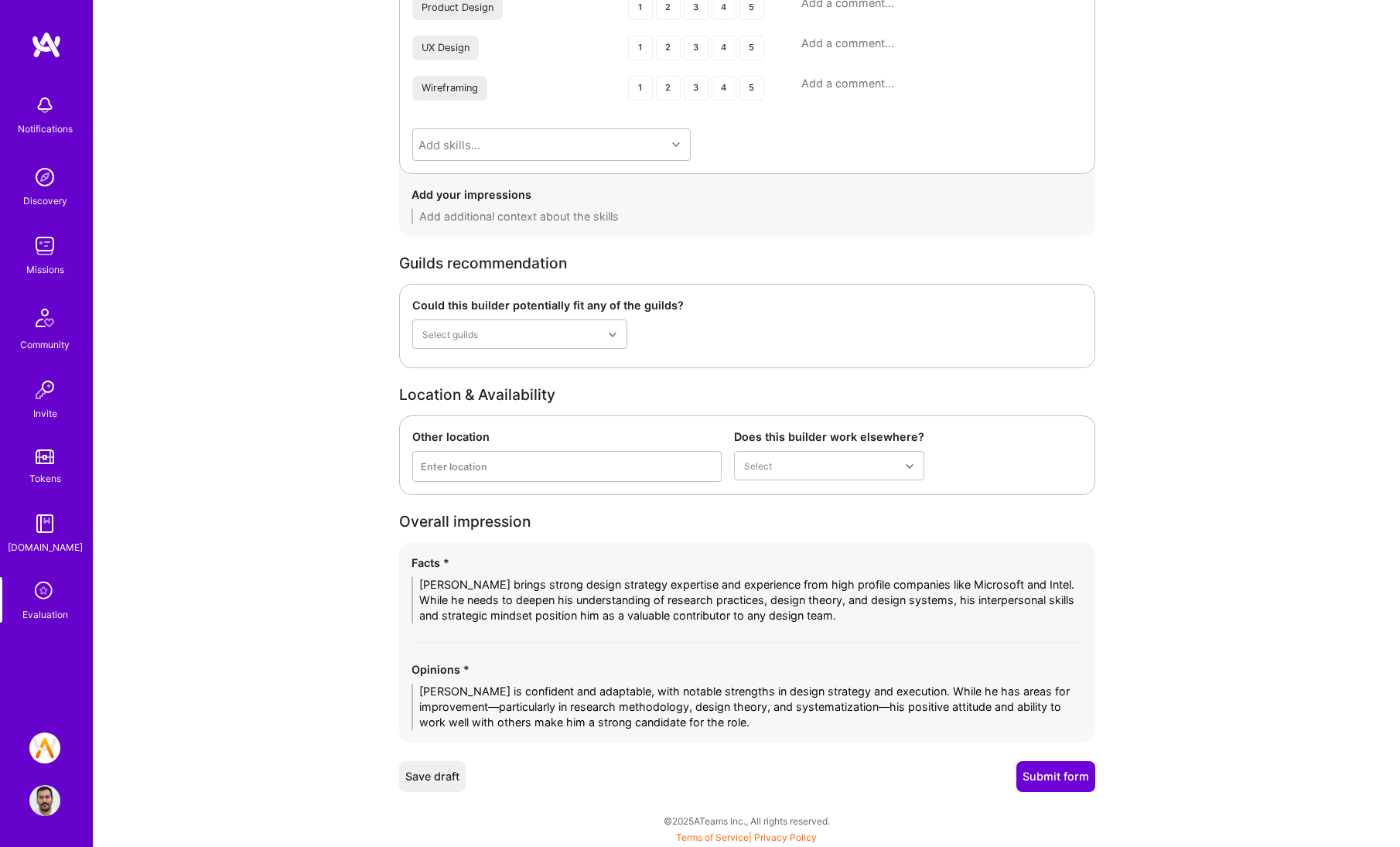
drag, startPoint x: 499, startPoint y: 705, endPoint x: 524, endPoint y: 686, distance: 31.4
click at [499, 705] on textarea "David is confident and adaptable, with notable strengths in design strategy and…" at bounding box center [747, 707] width 672 height 46
click at [883, 709] on textarea "David is confident and adaptable, with notable strengths in design strategy and…" at bounding box center [747, 707] width 672 height 46
type textarea "David is confident and adaptable, with notable strengths in design strategy and…"
click at [1051, 779] on button "Submit form" at bounding box center [1056, 777] width 79 height 31
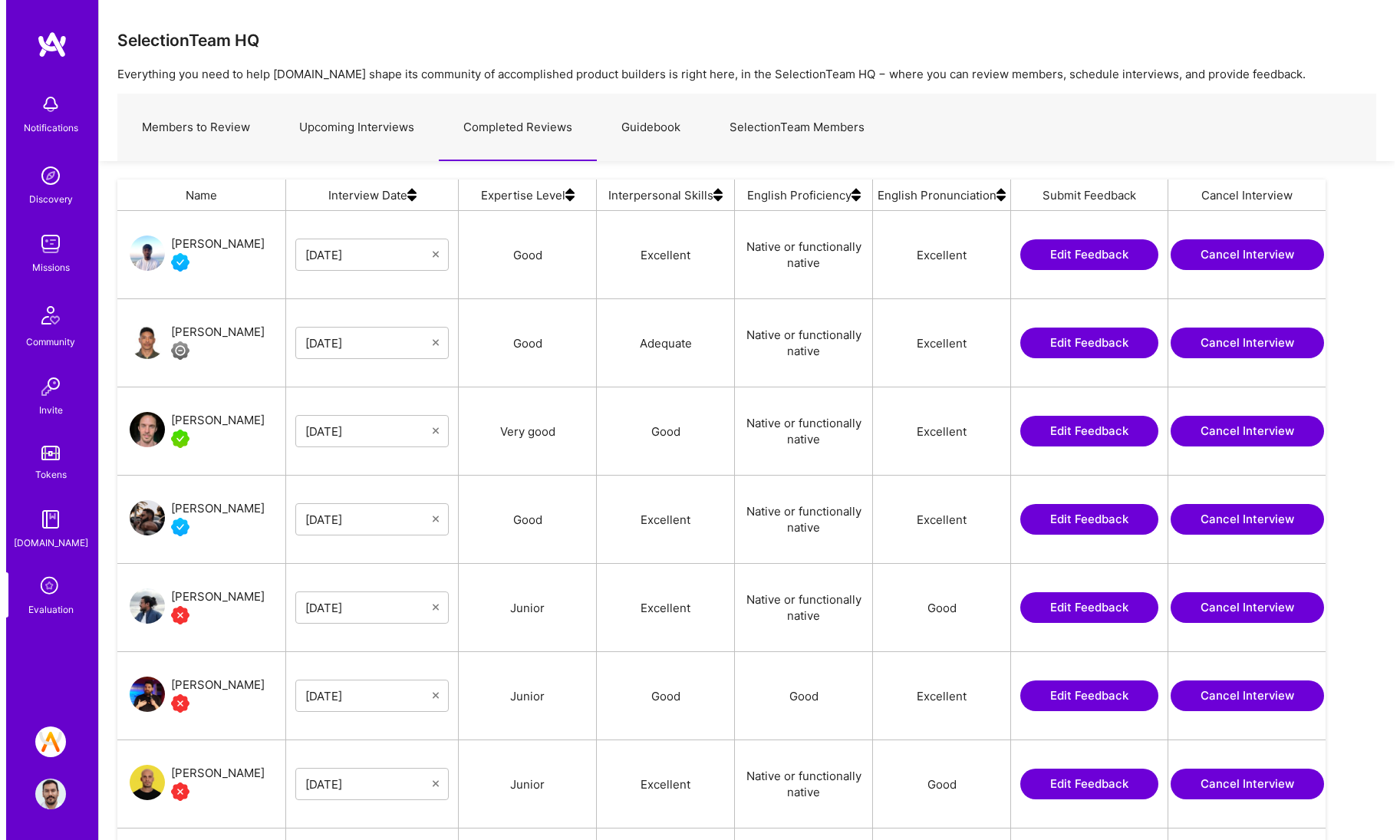
scroll to position [38, 0]
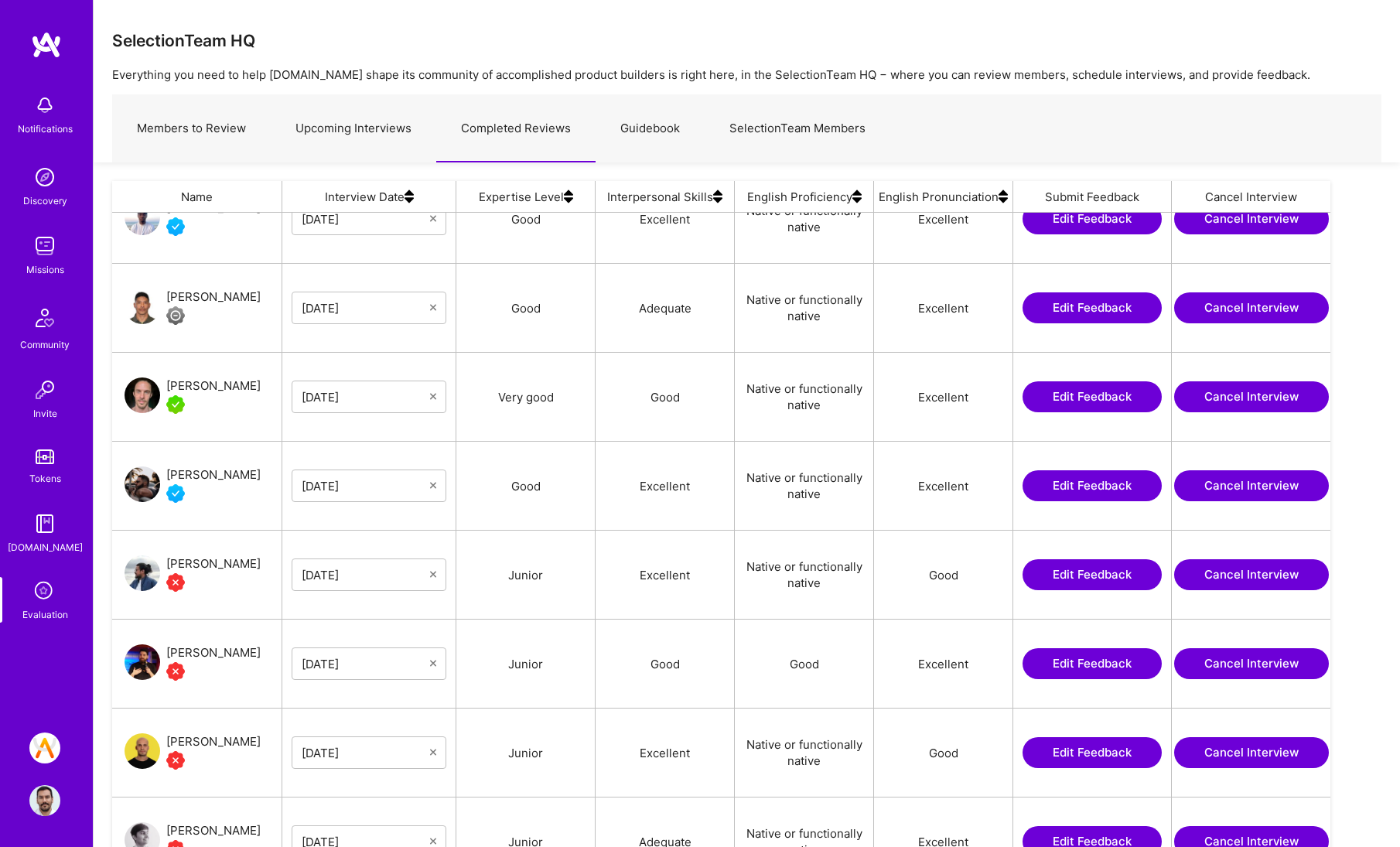
click at [370, 124] on link "Upcoming Interviews" at bounding box center [354, 129] width 166 height 68
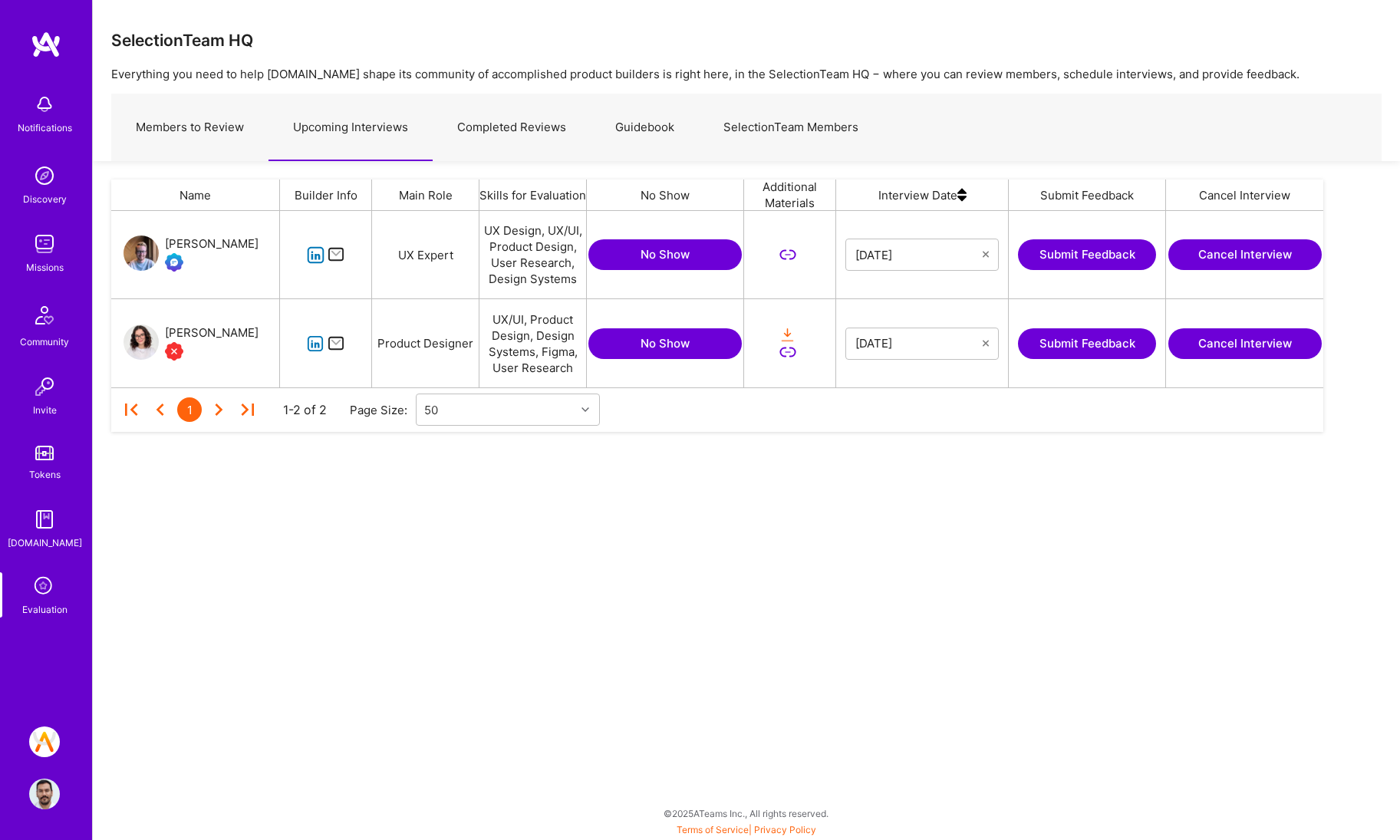
scroll to position [165, 1201]
